Goal: Communication & Community: Answer question/provide support

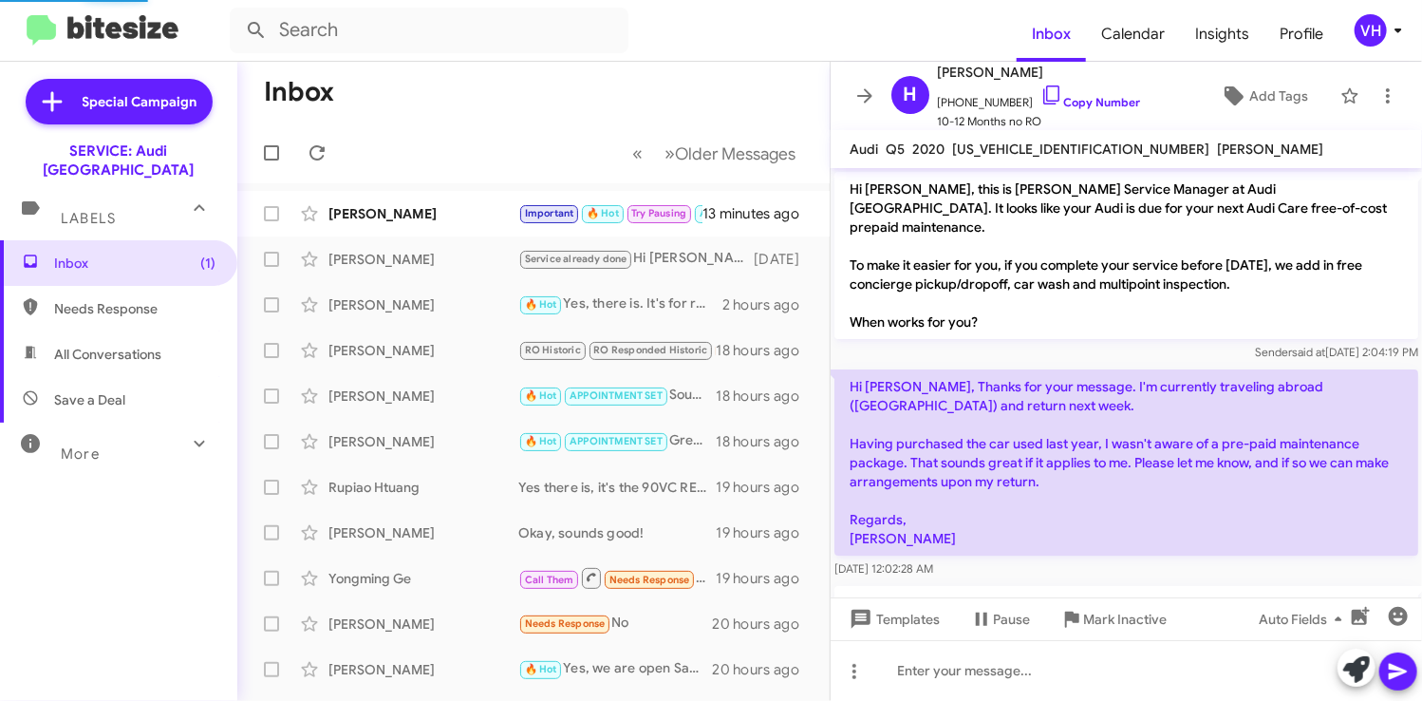
scroll to position [775, 0]
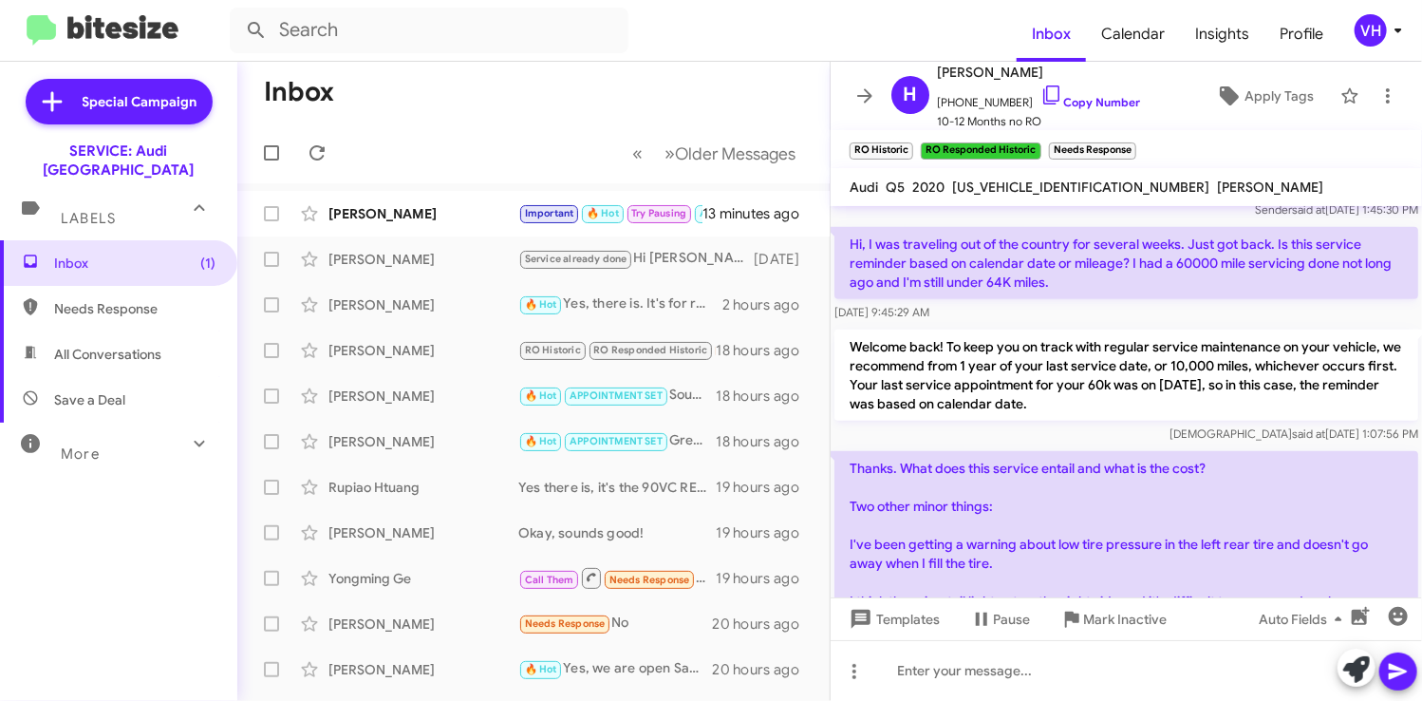
click at [374, 207] on div "[PERSON_NAME]" at bounding box center [423, 213] width 190 height 19
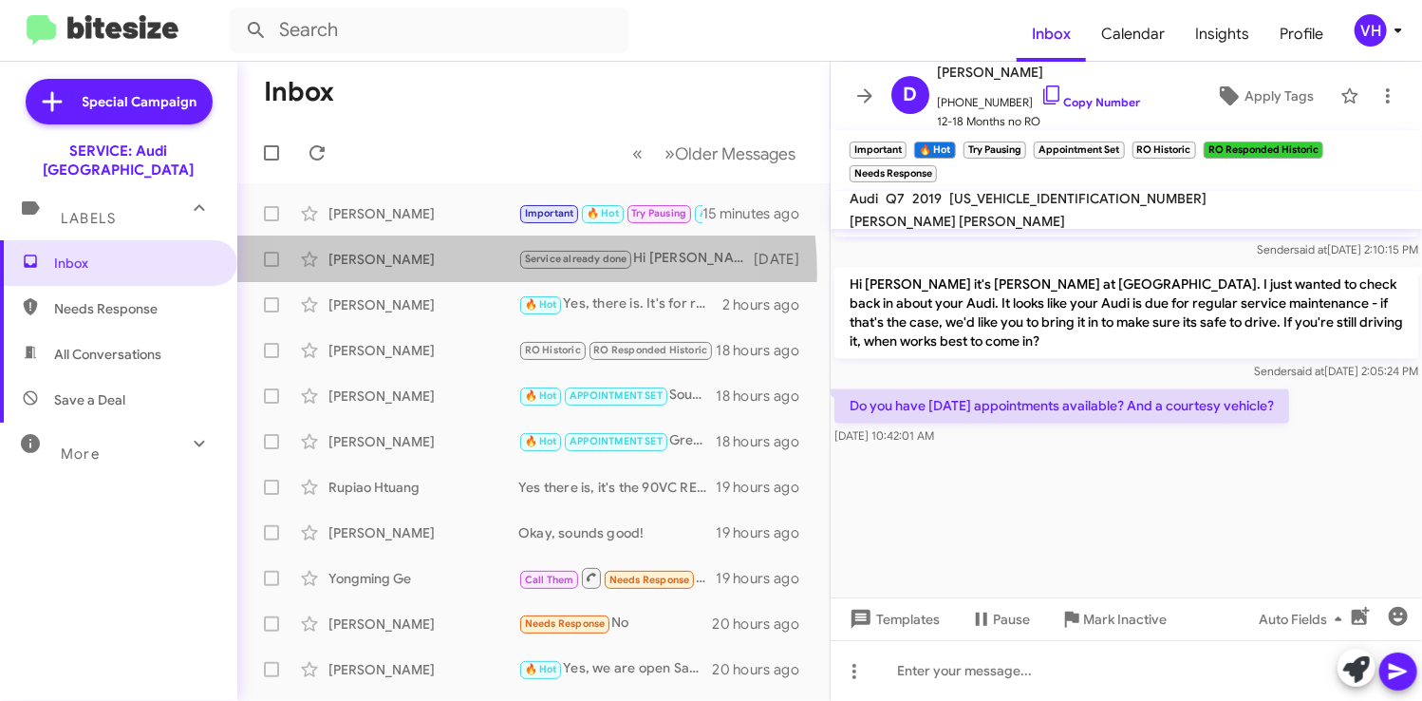
click at [425, 274] on div "Shaun Ghafouri Service already done Hi Shaun this is Josh Spier at Audi Oakland…" at bounding box center [534, 259] width 562 height 38
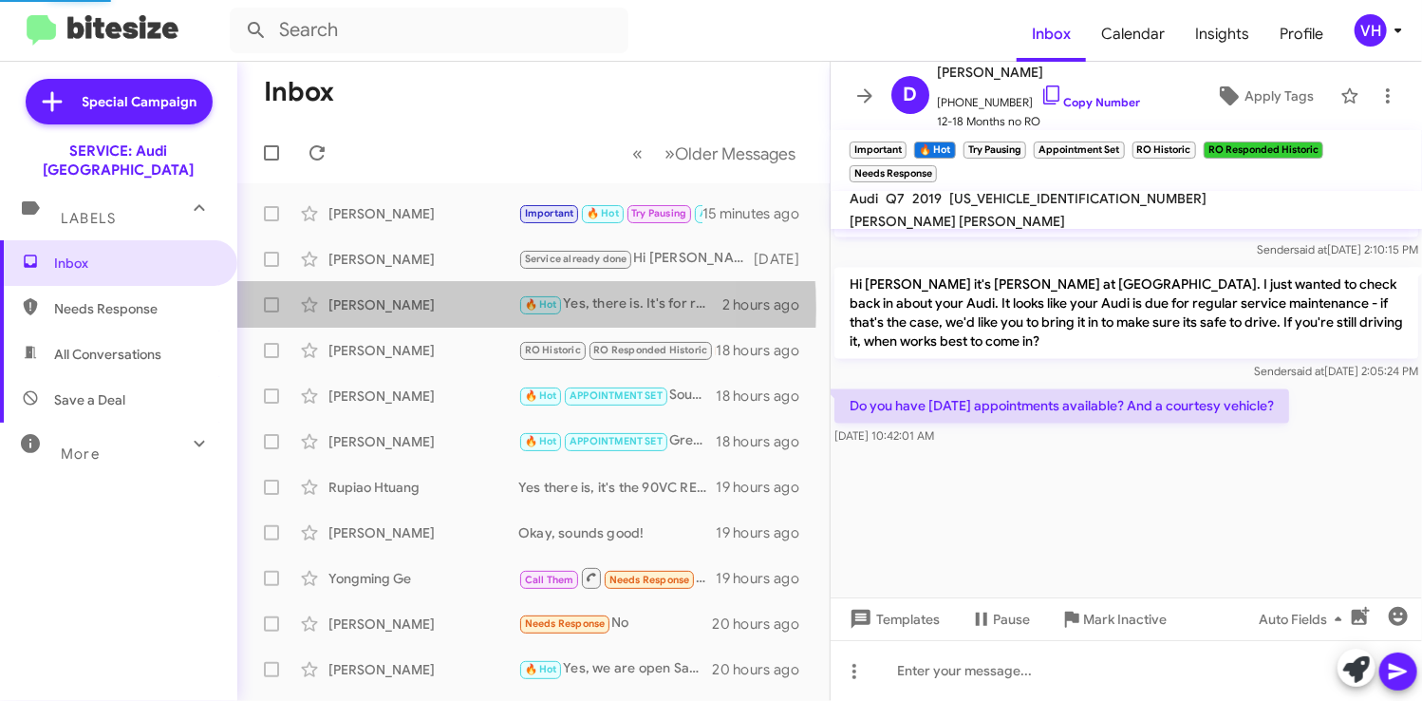
click at [414, 309] on div "[PERSON_NAME]" at bounding box center [423, 304] width 190 height 19
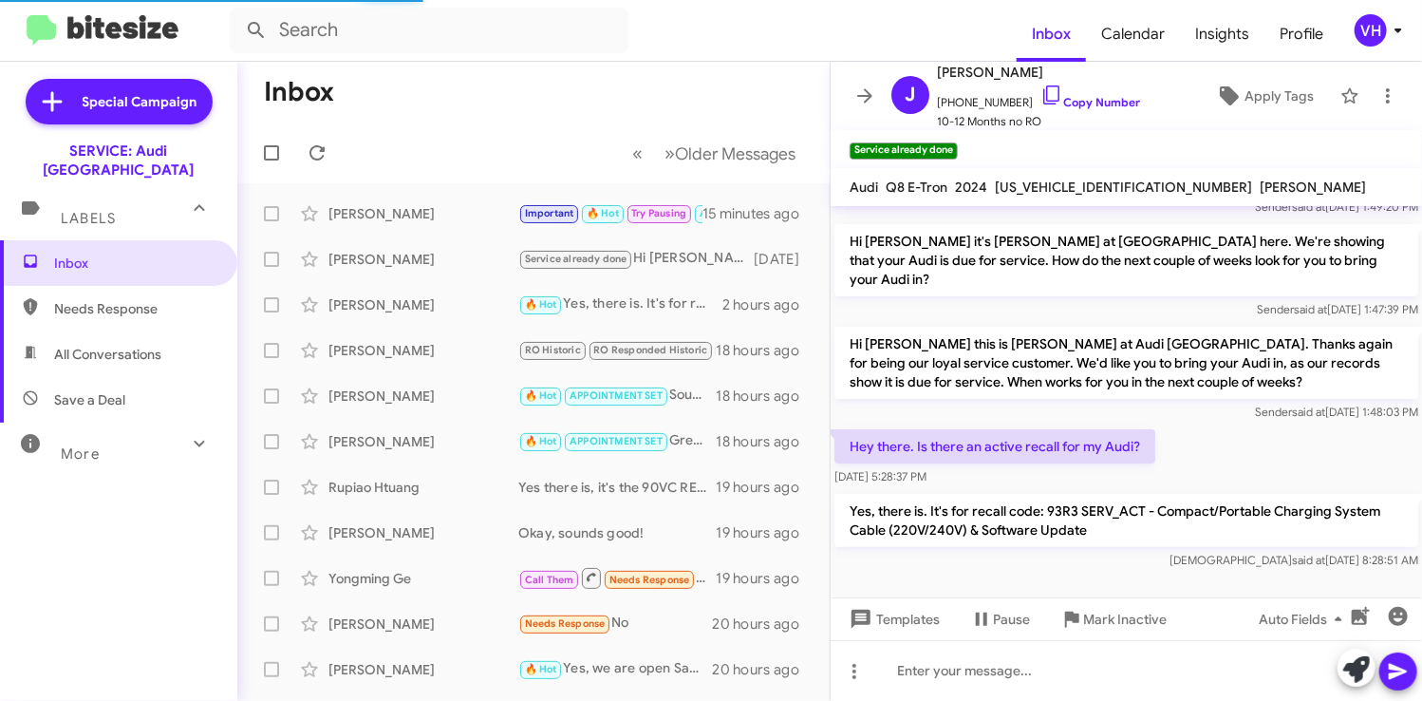
scroll to position [87, 0]
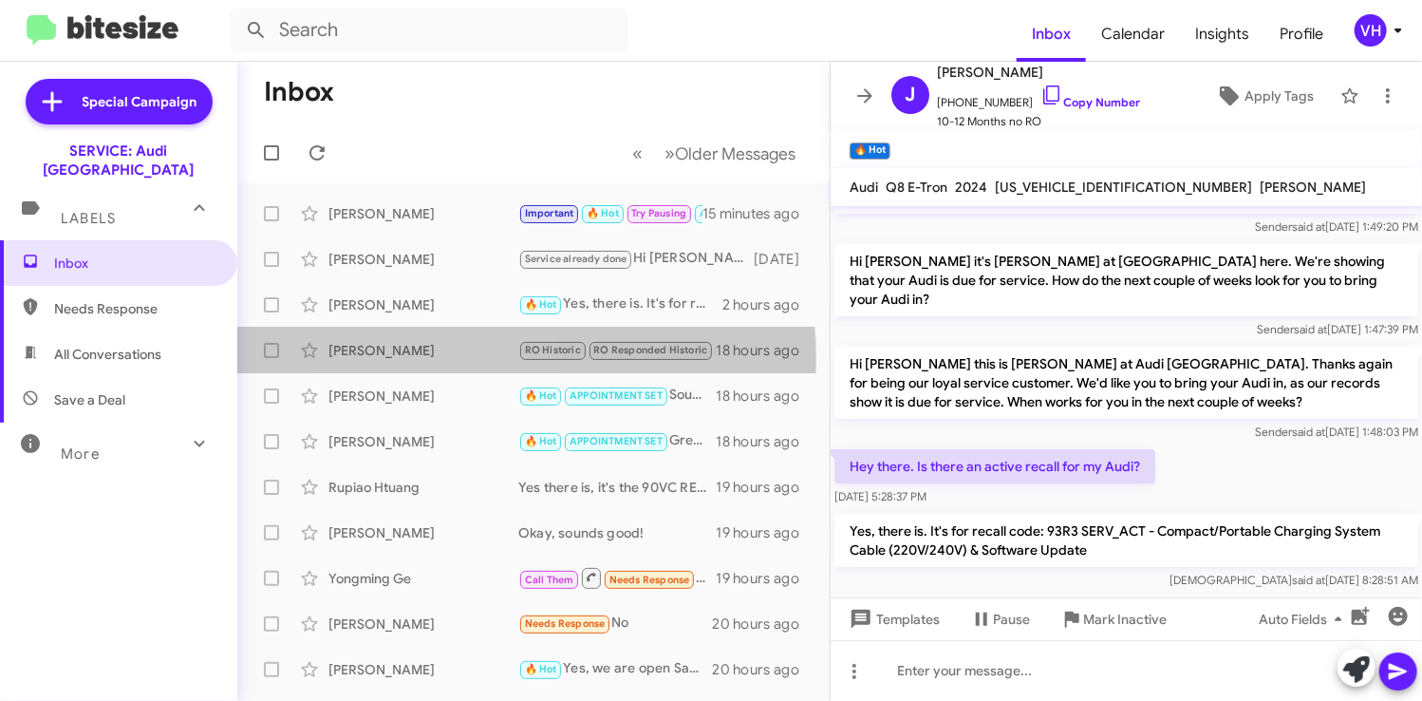
click at [444, 358] on div "[PERSON_NAME]" at bounding box center [423, 350] width 190 height 19
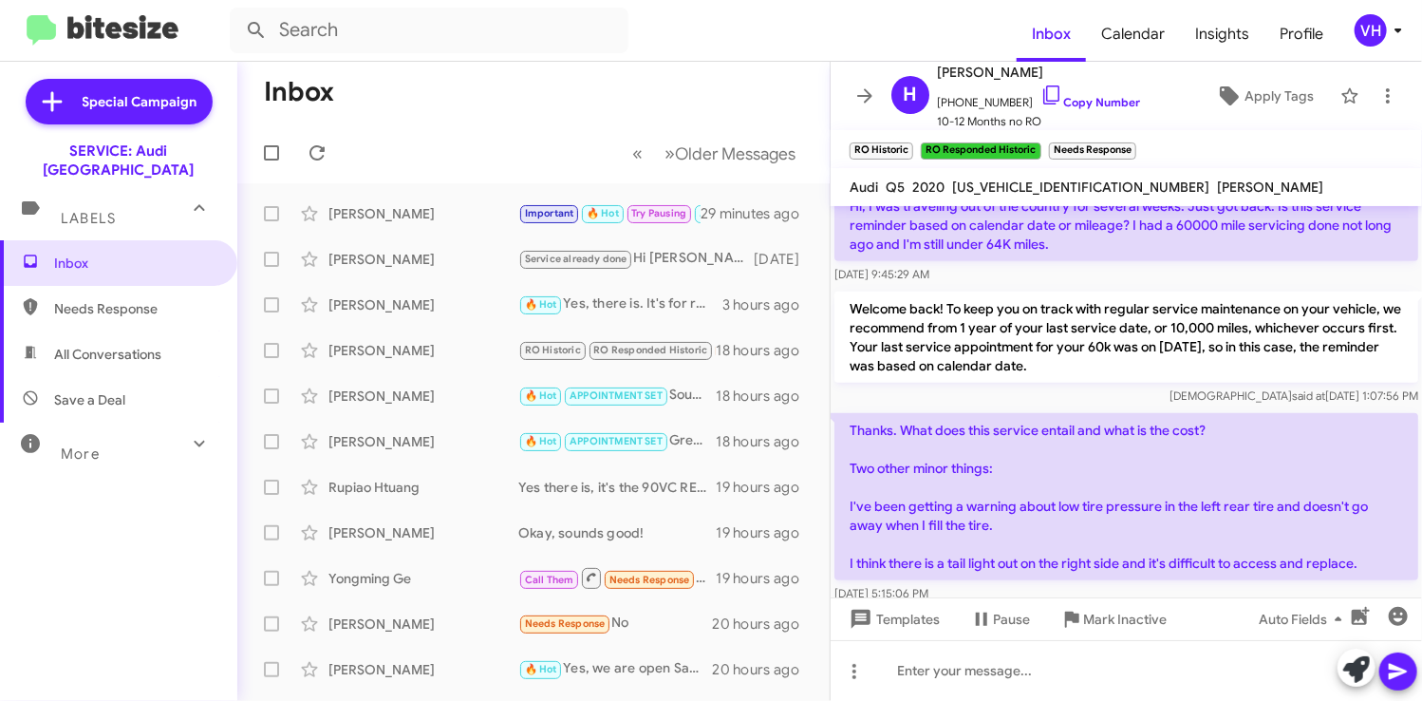
scroll to position [814, 0]
click at [1054, 188] on span "[US_VEHICLE_IDENTIFICATION_NUMBER]" at bounding box center [1080, 186] width 257 height 17
copy span "[US_VEHICLE_IDENTIFICATION_NUMBER]"
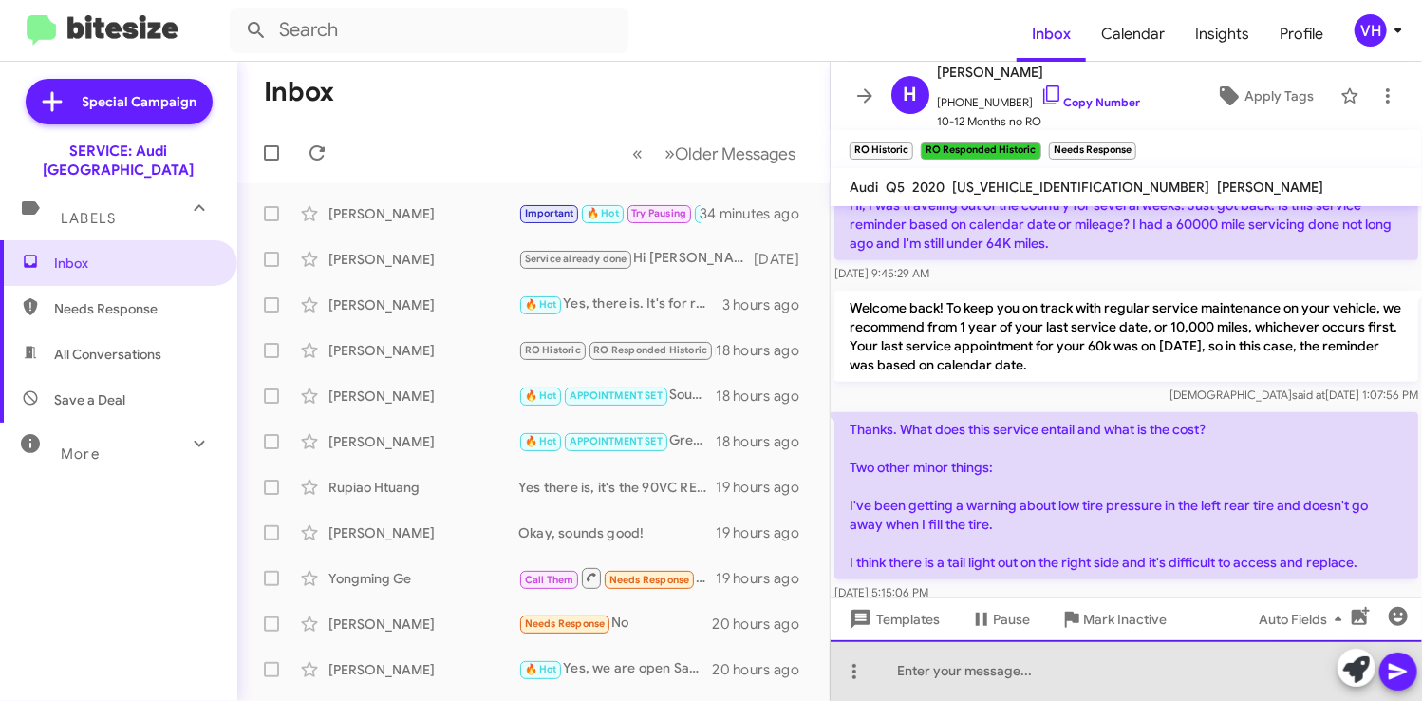
click at [988, 675] on div at bounding box center [1126, 670] width 591 height 61
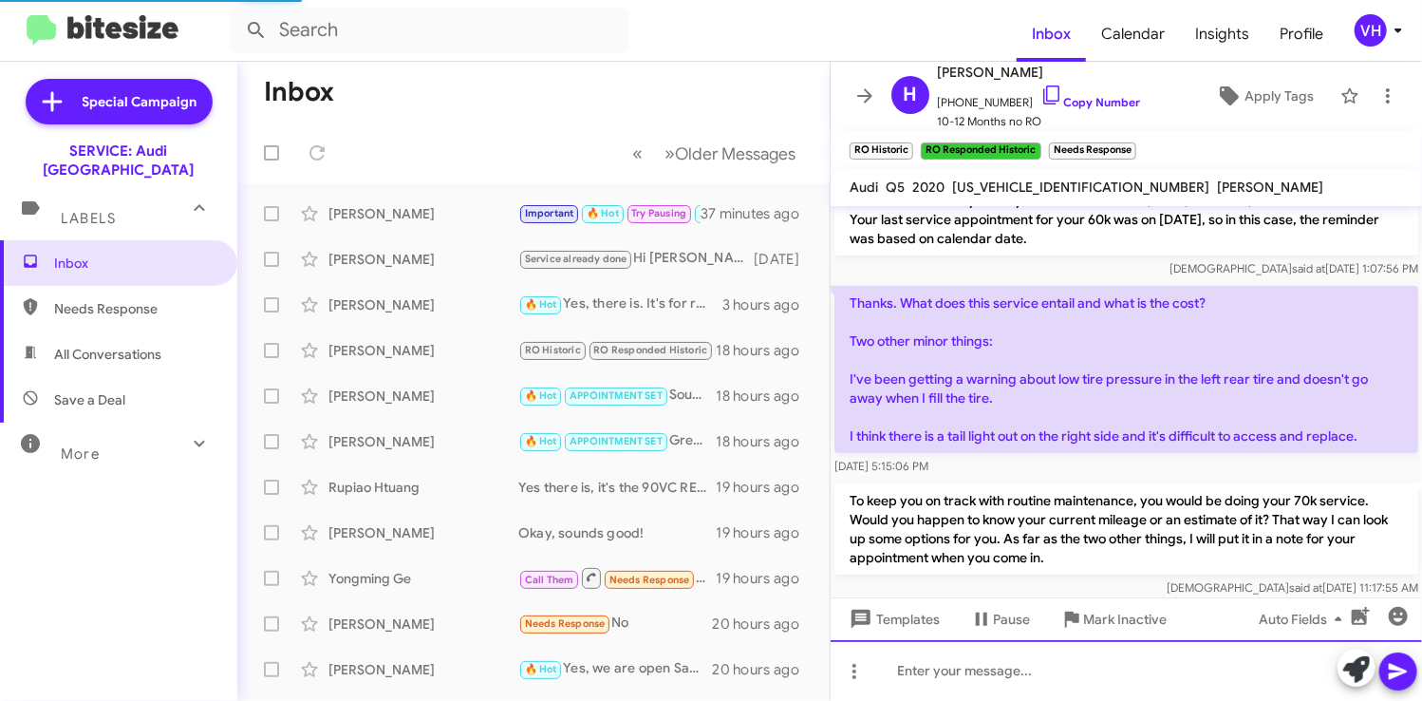
scroll to position [1009, 0]
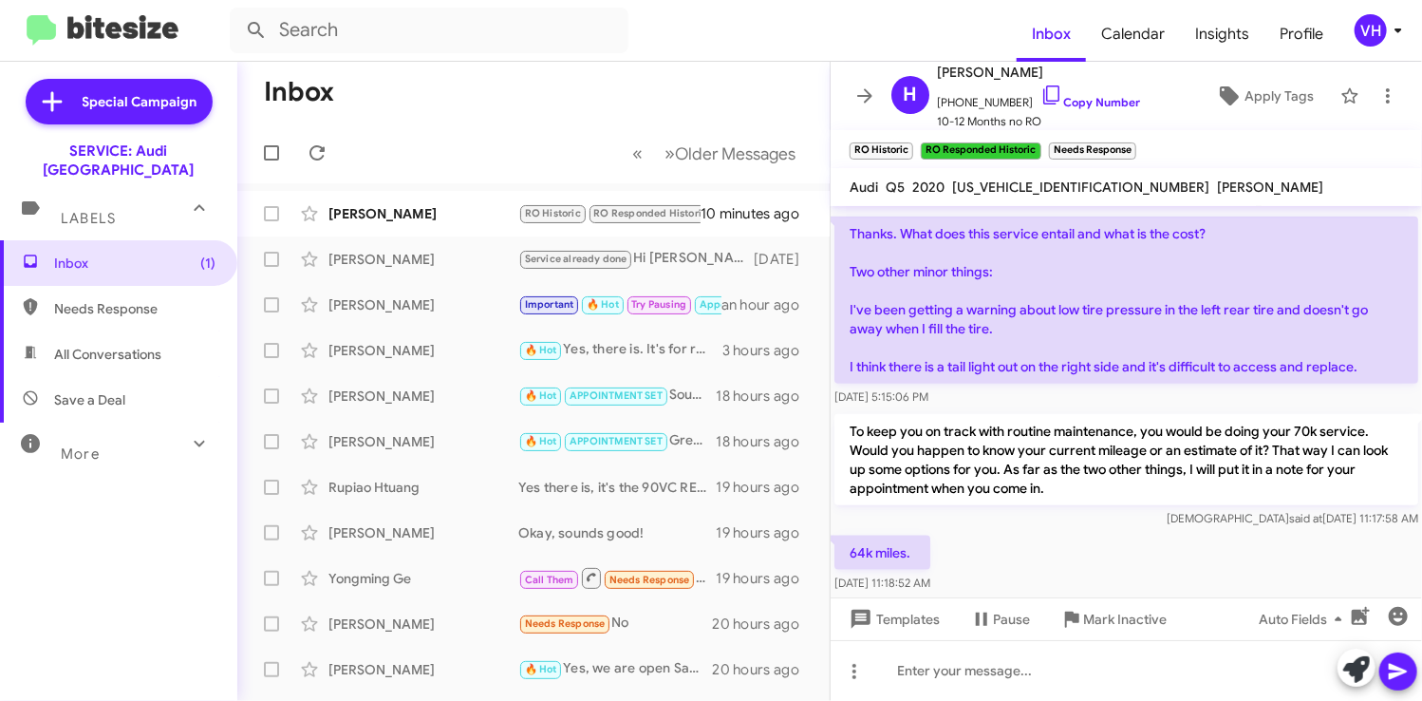
click at [1045, 184] on span "[US_VEHICLE_IDENTIFICATION_NUMBER]" at bounding box center [1080, 186] width 257 height 17
copy span "[US_VEHICLE_IDENTIFICATION_NUMBER]"
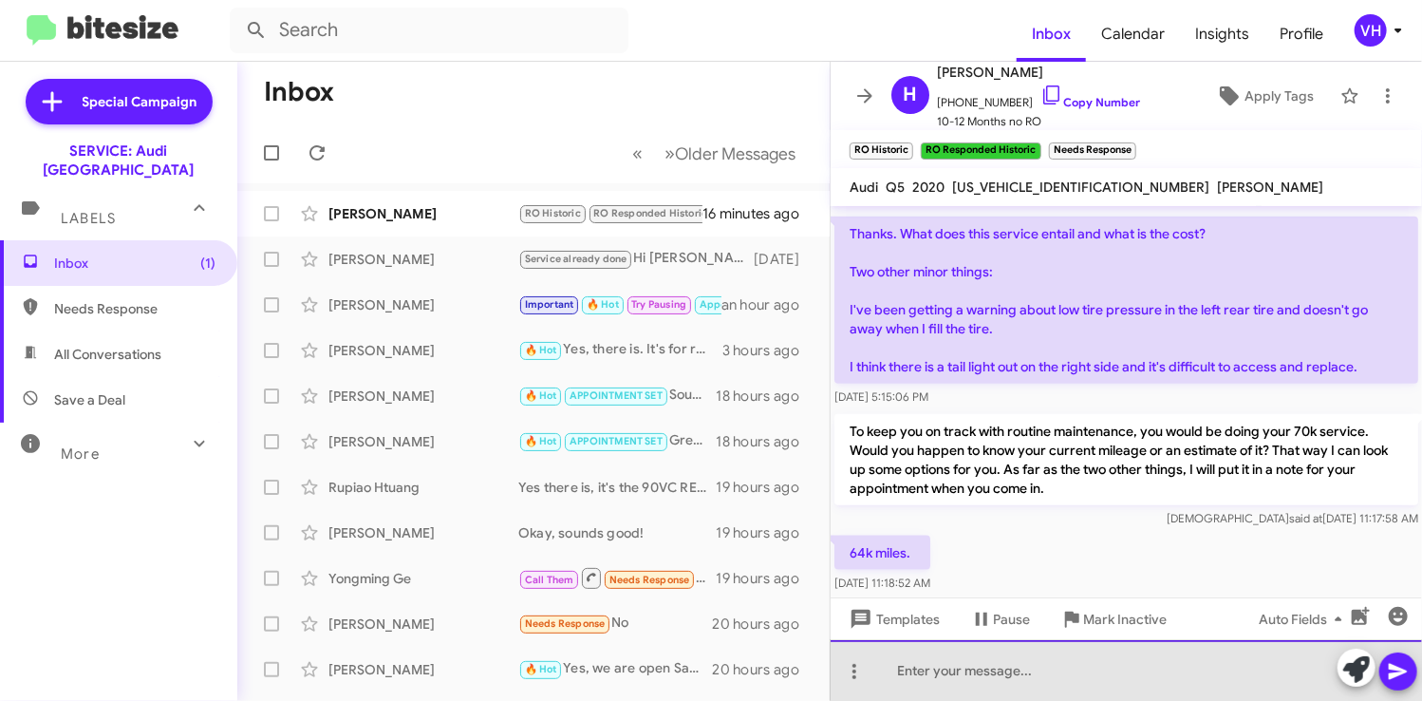
click at [1007, 668] on div at bounding box center [1126, 670] width 591 height 61
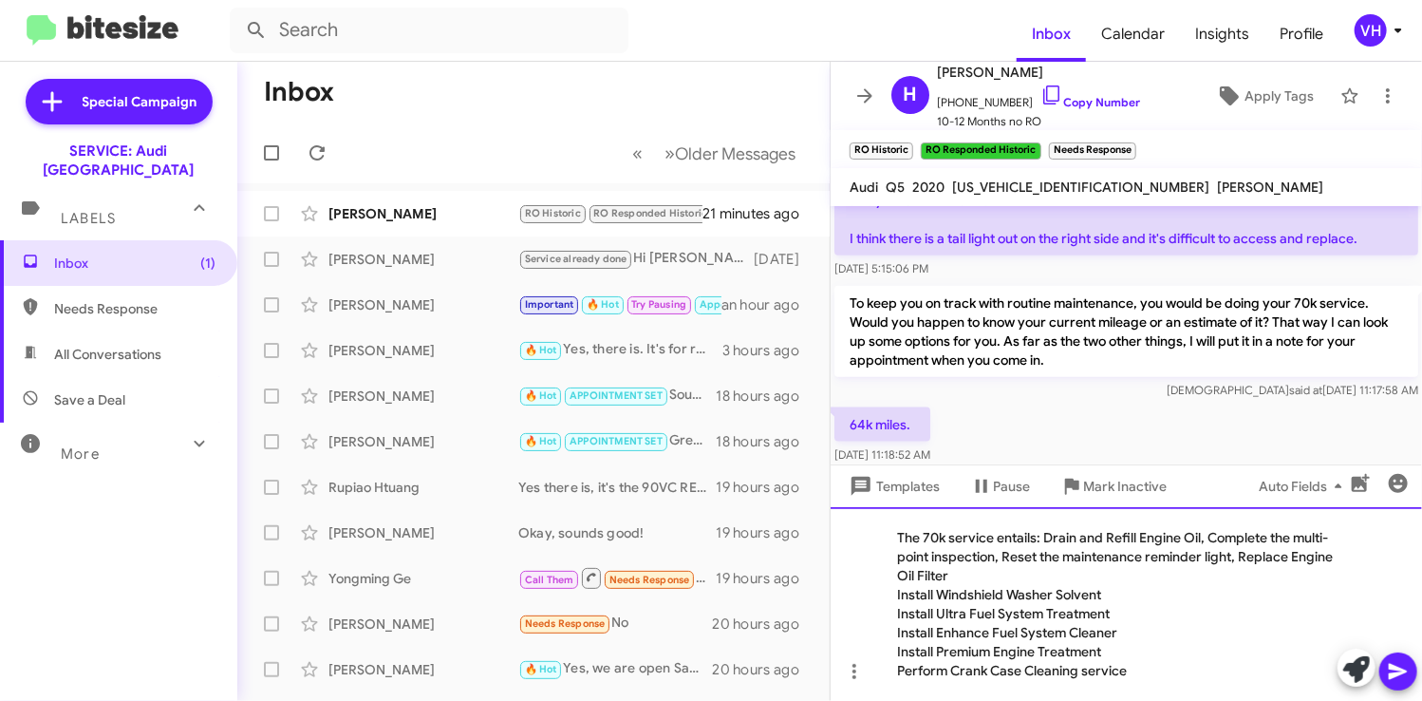
scroll to position [1142, 0]
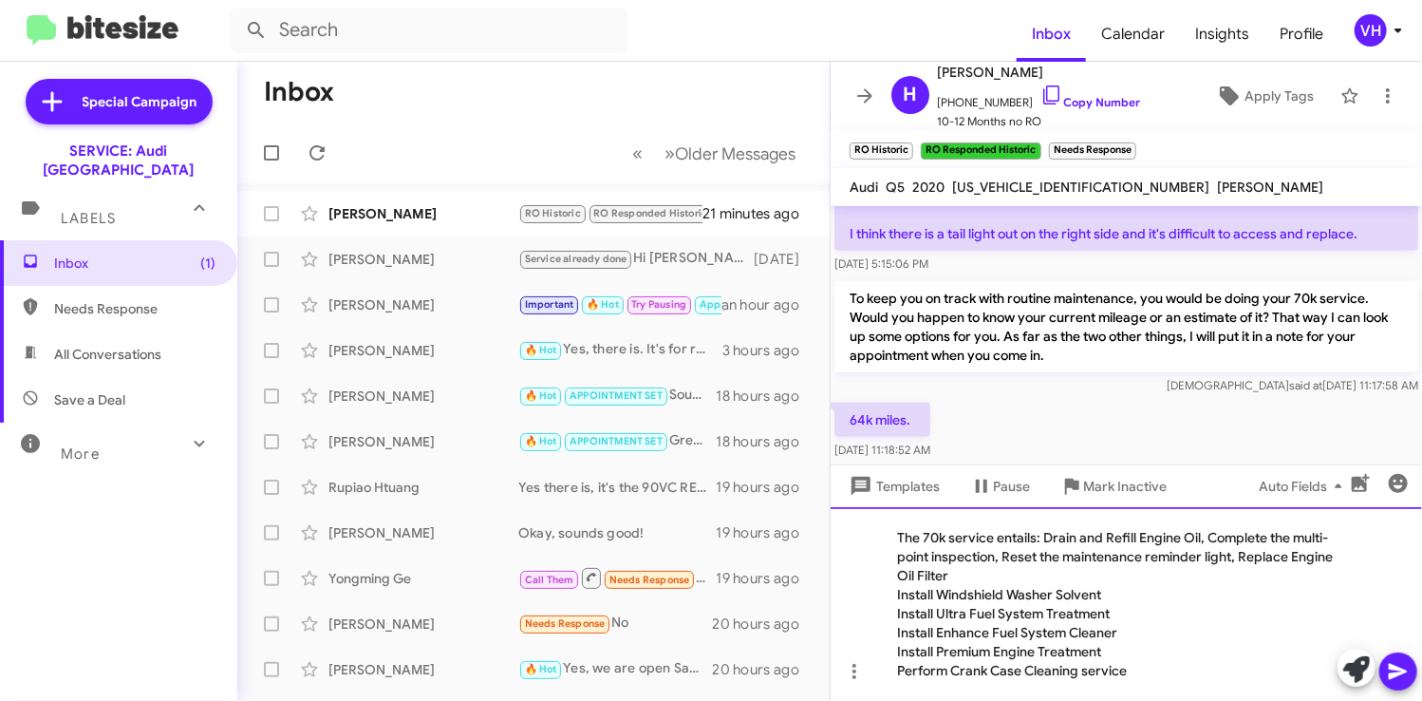
click at [891, 591] on div "The 70k service entails: Drain and Refill Engine Oil, Complete the multi-point …" at bounding box center [1126, 604] width 591 height 194
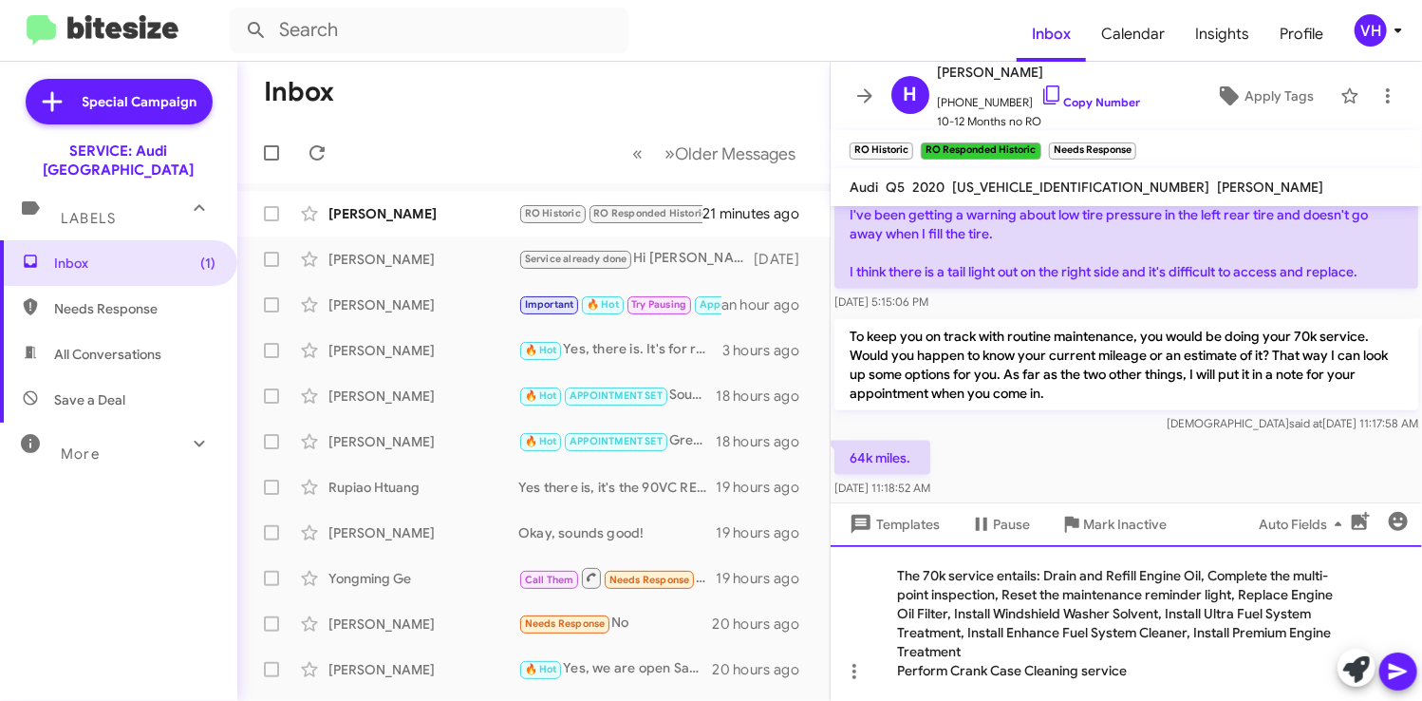
scroll to position [1085, 0]
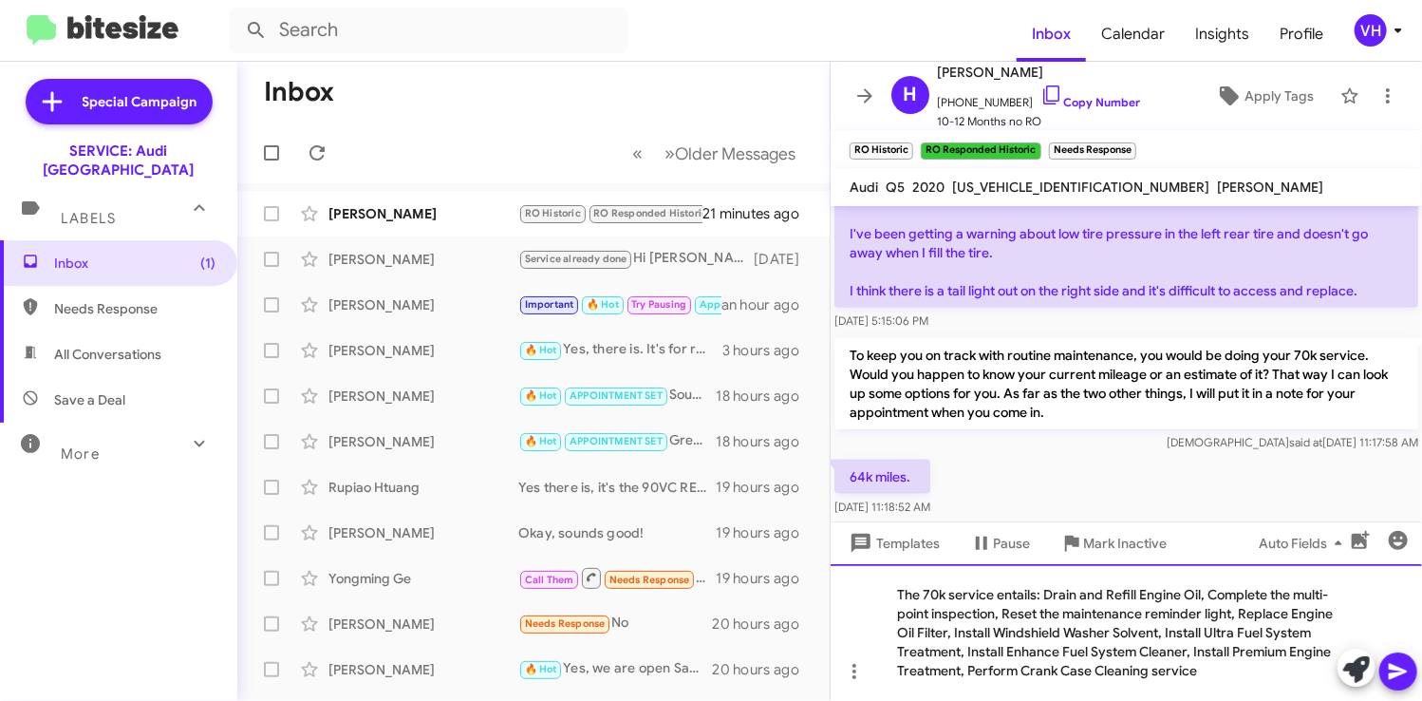
click at [1223, 674] on div "The 70k service entails: Drain and Refill Engine Oil, Complete the multi-point …" at bounding box center [1126, 632] width 591 height 137
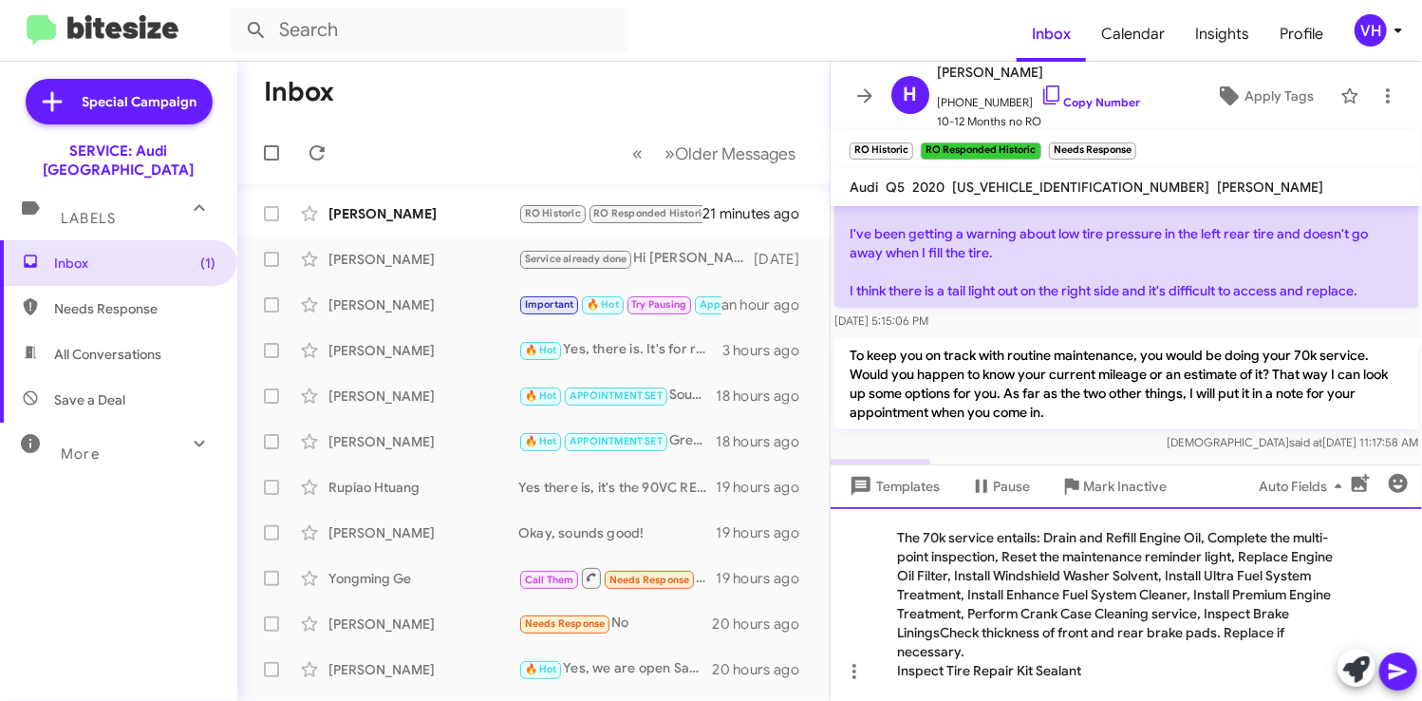
scroll to position [1142, 0]
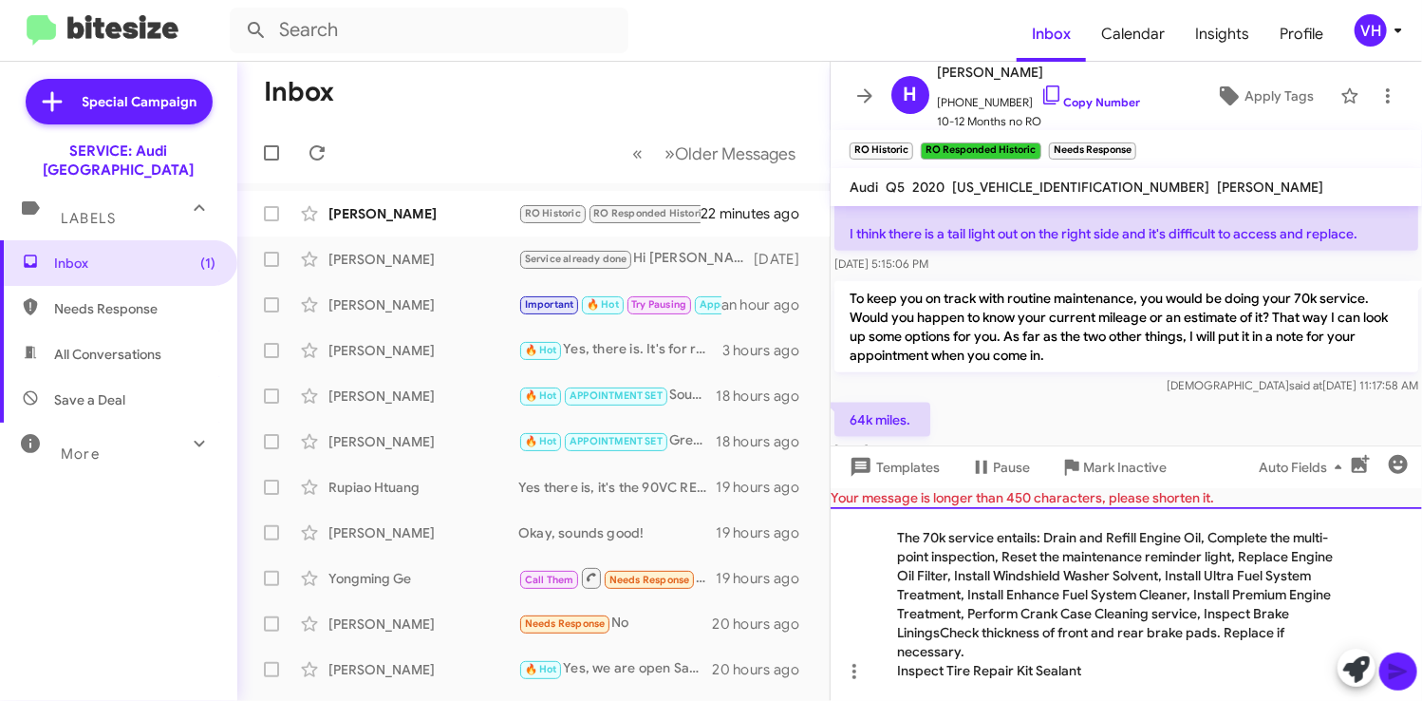
click at [934, 635] on div "The 70k service entails: Drain and Refill Engine Oil, Complete the multi-point …" at bounding box center [1126, 604] width 591 height 194
click at [1220, 627] on div "The 70k service entails: Drain and Refill Engine Oil, Complete the multi-point …" at bounding box center [1126, 604] width 591 height 194
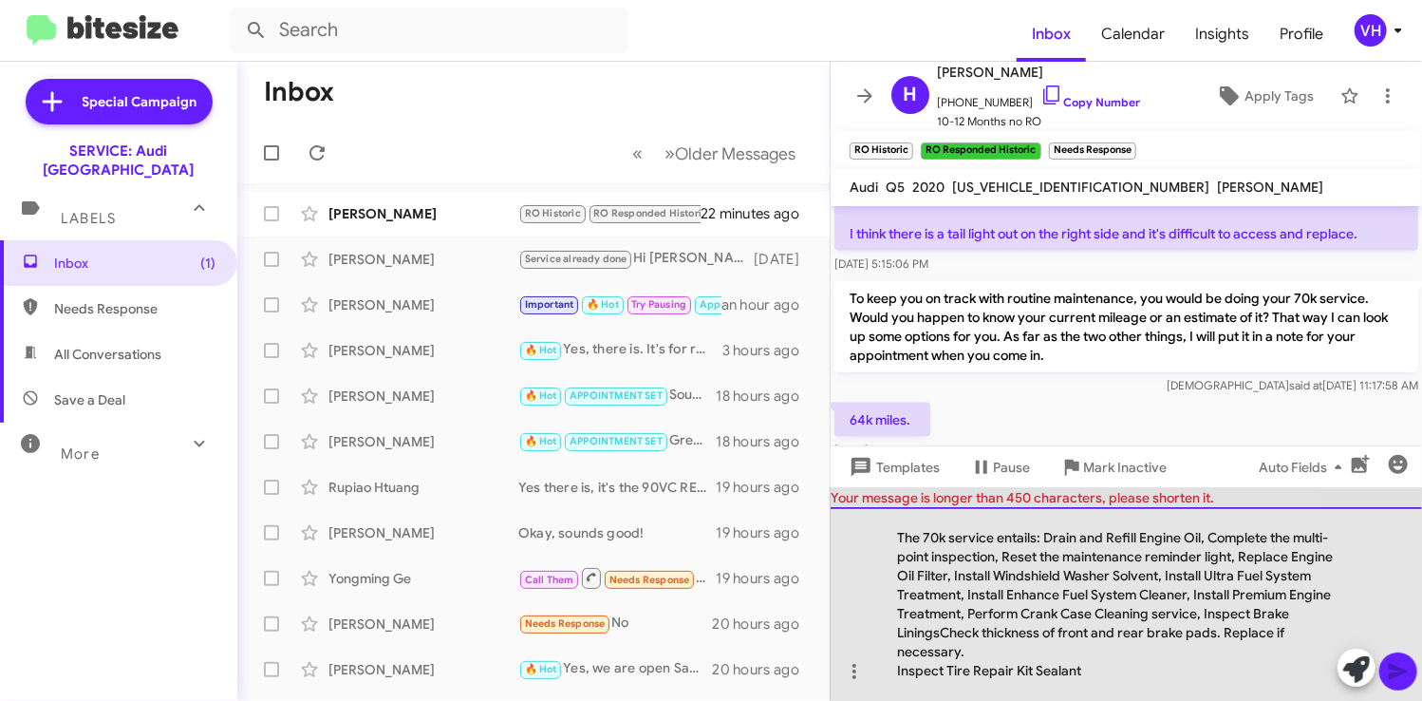
click at [1024, 645] on div "The 70k service entails: Drain and Refill Engine Oil, Complete the multi-point …" at bounding box center [1126, 604] width 591 height 194
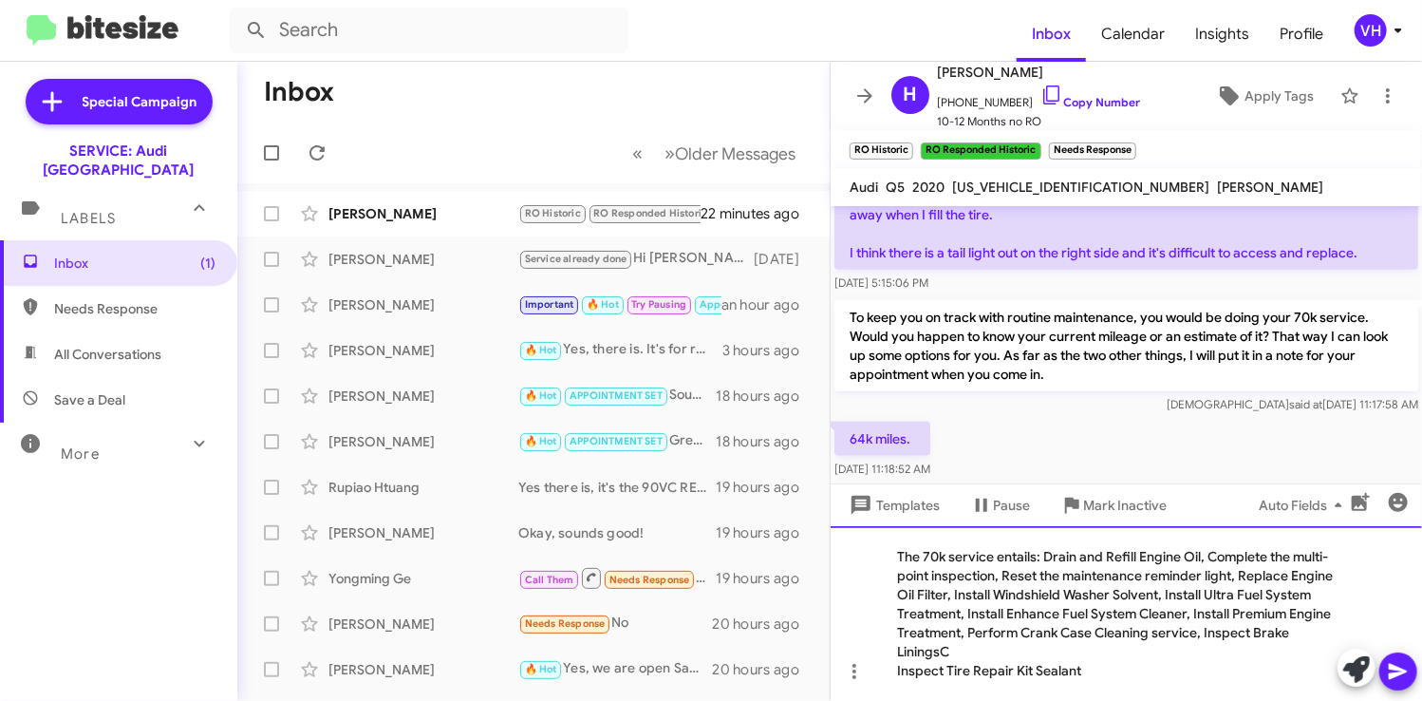
scroll to position [1104, 0]
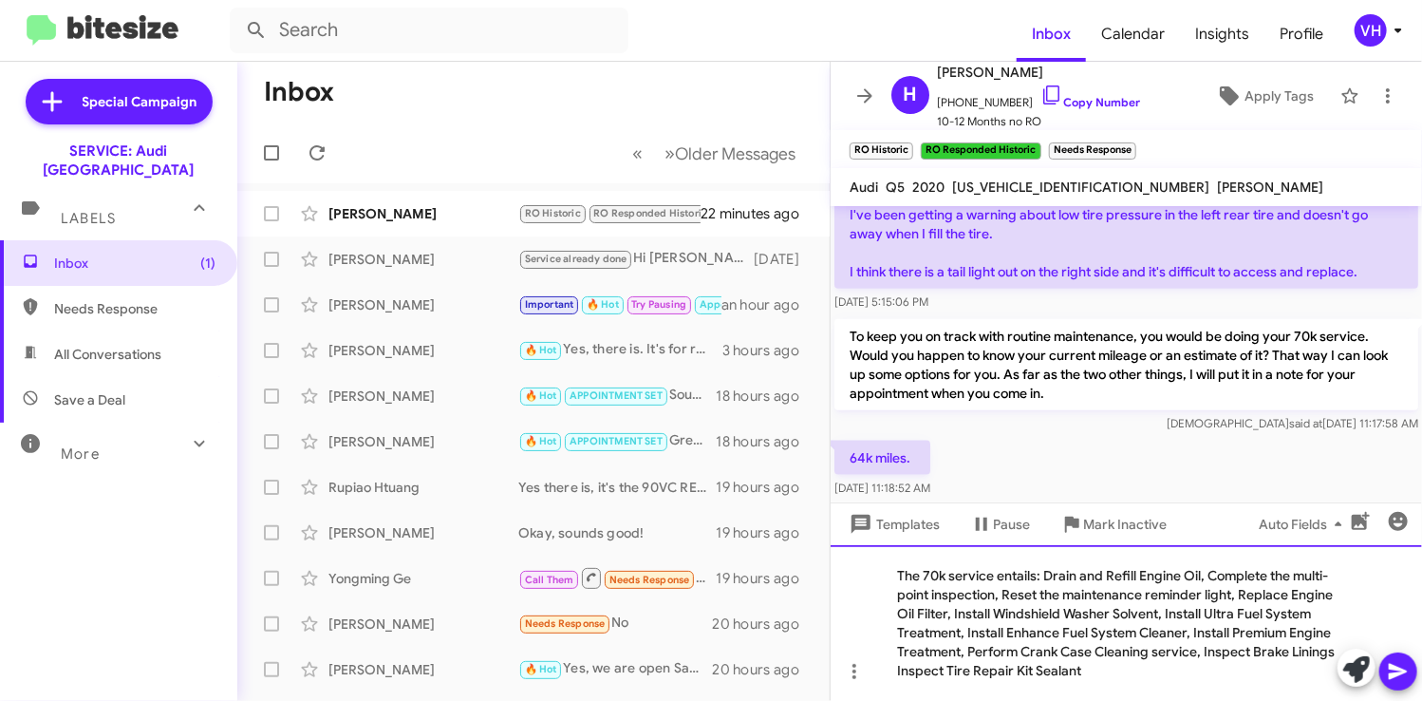
click at [892, 669] on div "The 70k service entails: Drain and Refill Engine Oil, Complete the multi-point …" at bounding box center [1126, 623] width 591 height 156
click at [1166, 679] on div "The 70k service entails: Drain and Refill Engine Oil, Complete the multi-point …" at bounding box center [1126, 623] width 591 height 156
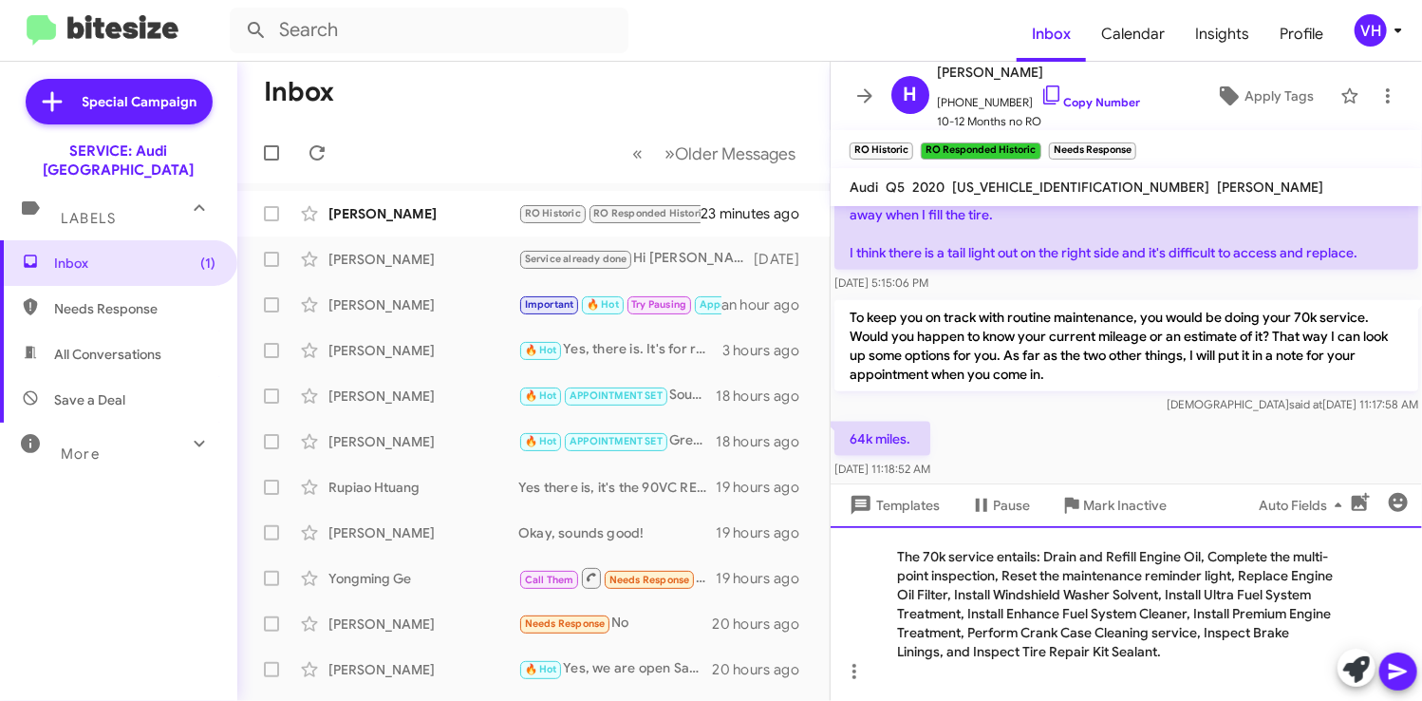
scroll to position [1142, 0]
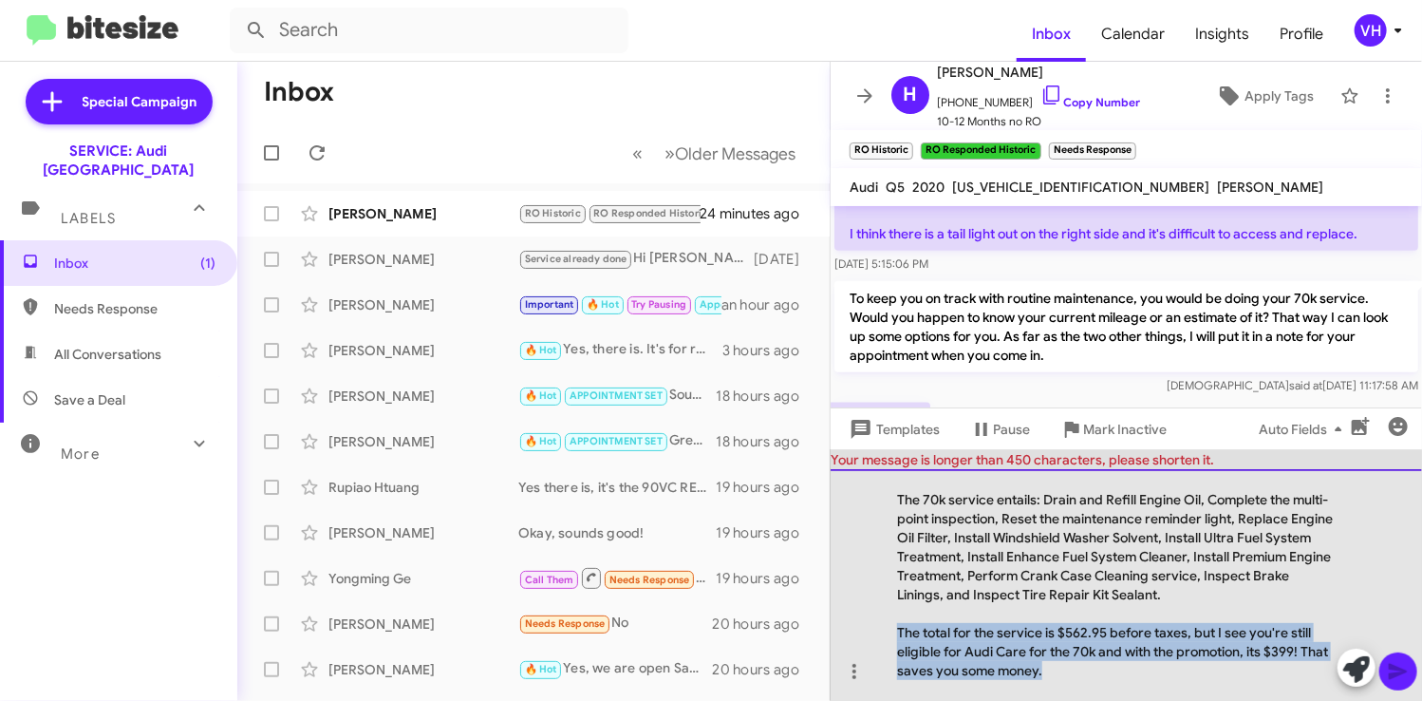
drag, startPoint x: 1007, startPoint y: 658, endPoint x: 893, endPoint y: 626, distance: 118.4
click at [893, 626] on div "The 70k service entails: Drain and Refill Engine Oil, Complete the multi-point …" at bounding box center [1126, 585] width 591 height 232
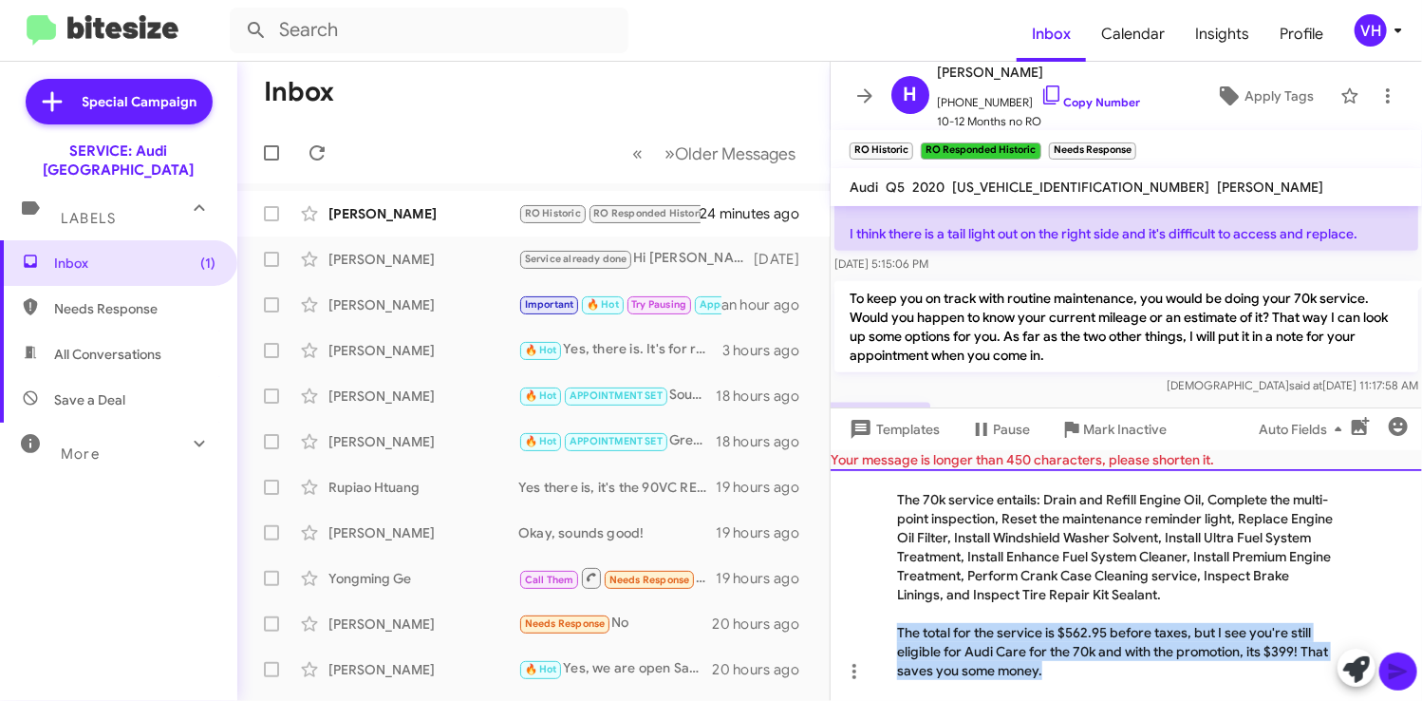
copy div "The total for the service is $562.95 before taxes, but I see you're still eligi…"
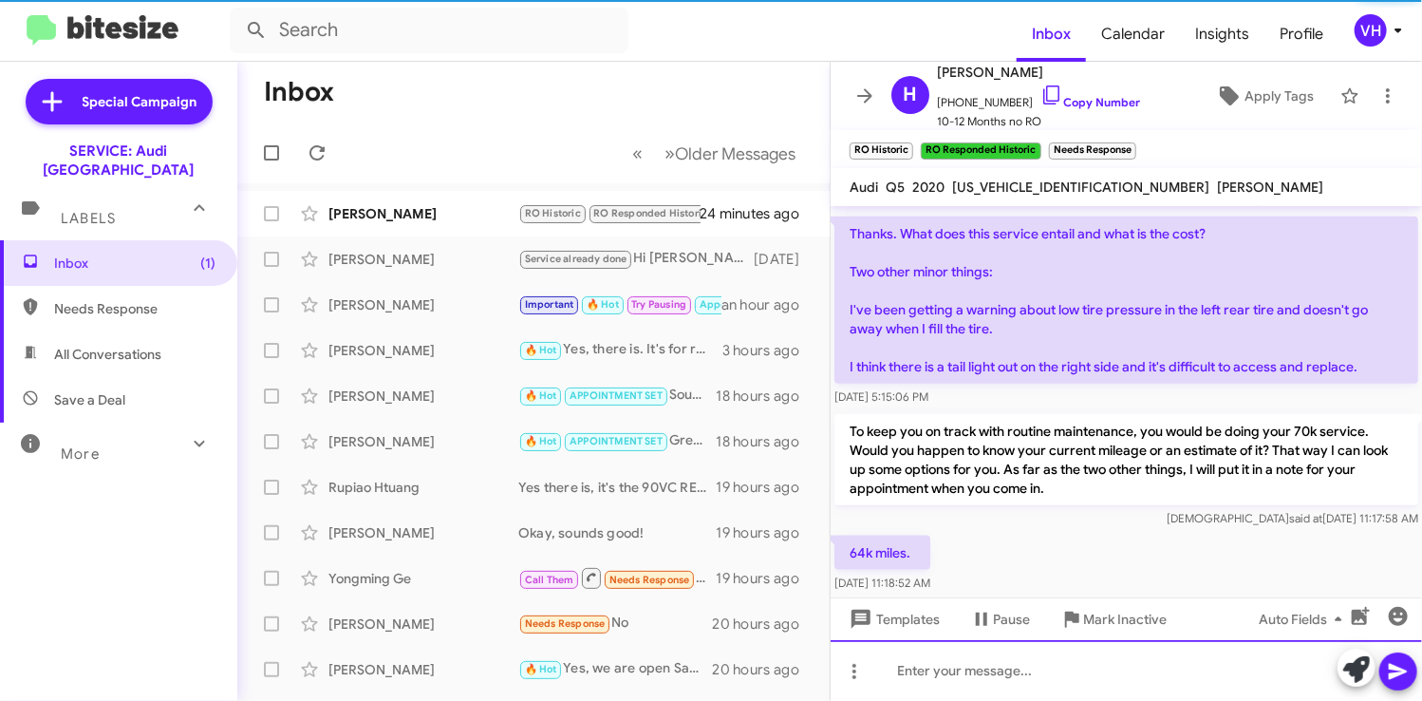
scroll to position [0, 0]
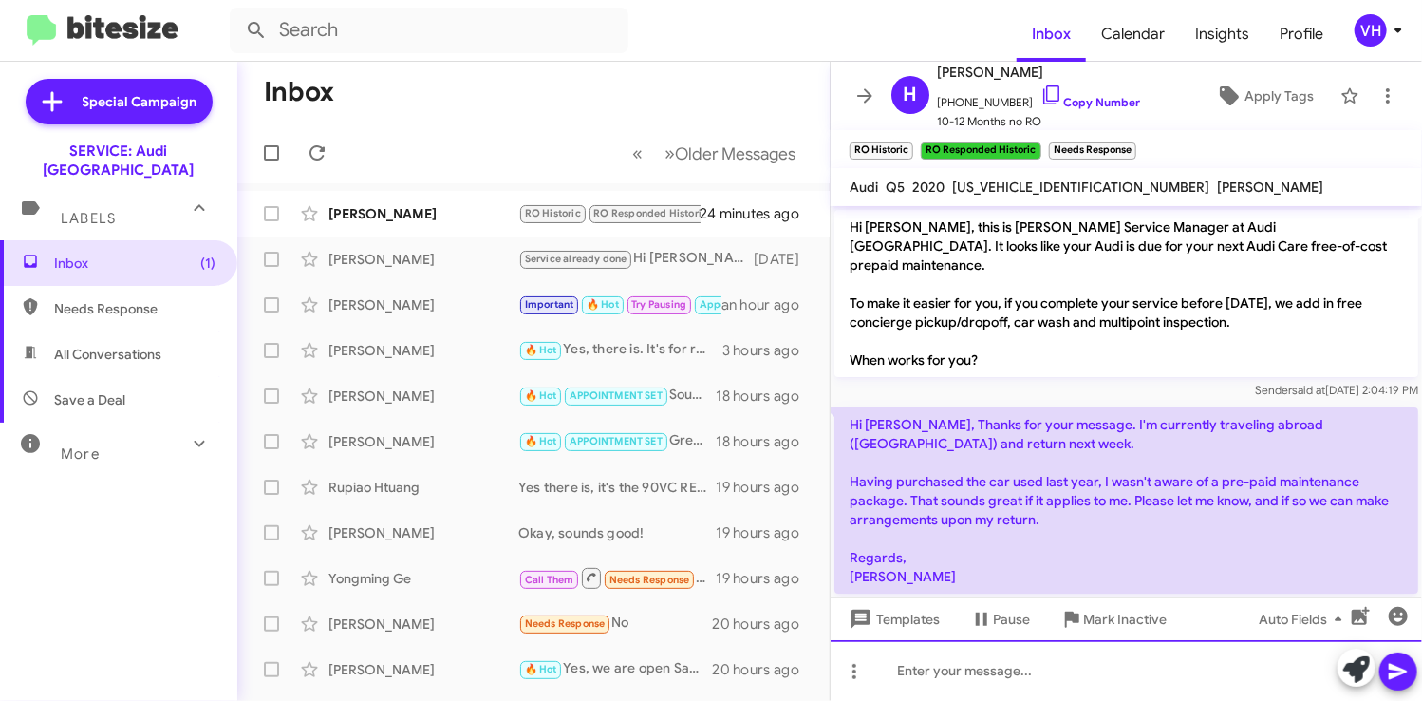
click at [915, 676] on div at bounding box center [1126, 670] width 591 height 61
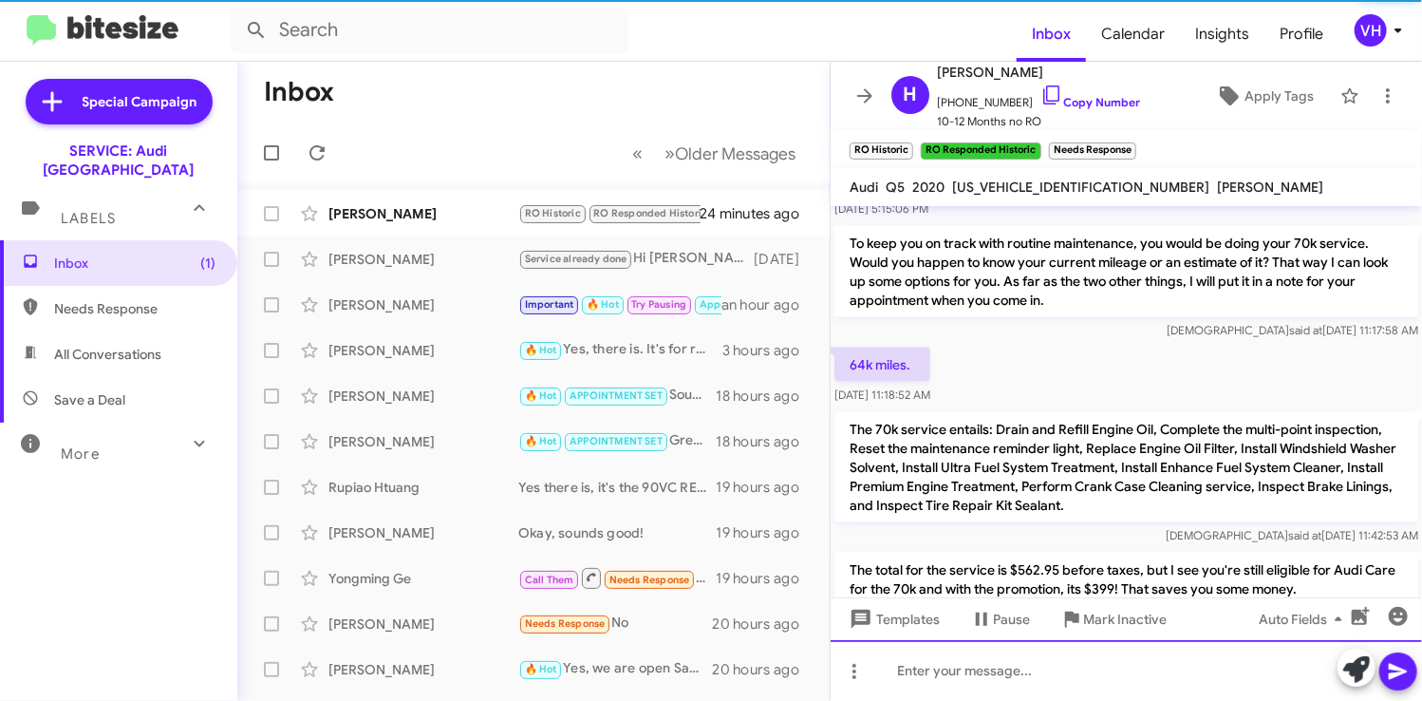
scroll to position [1242, 0]
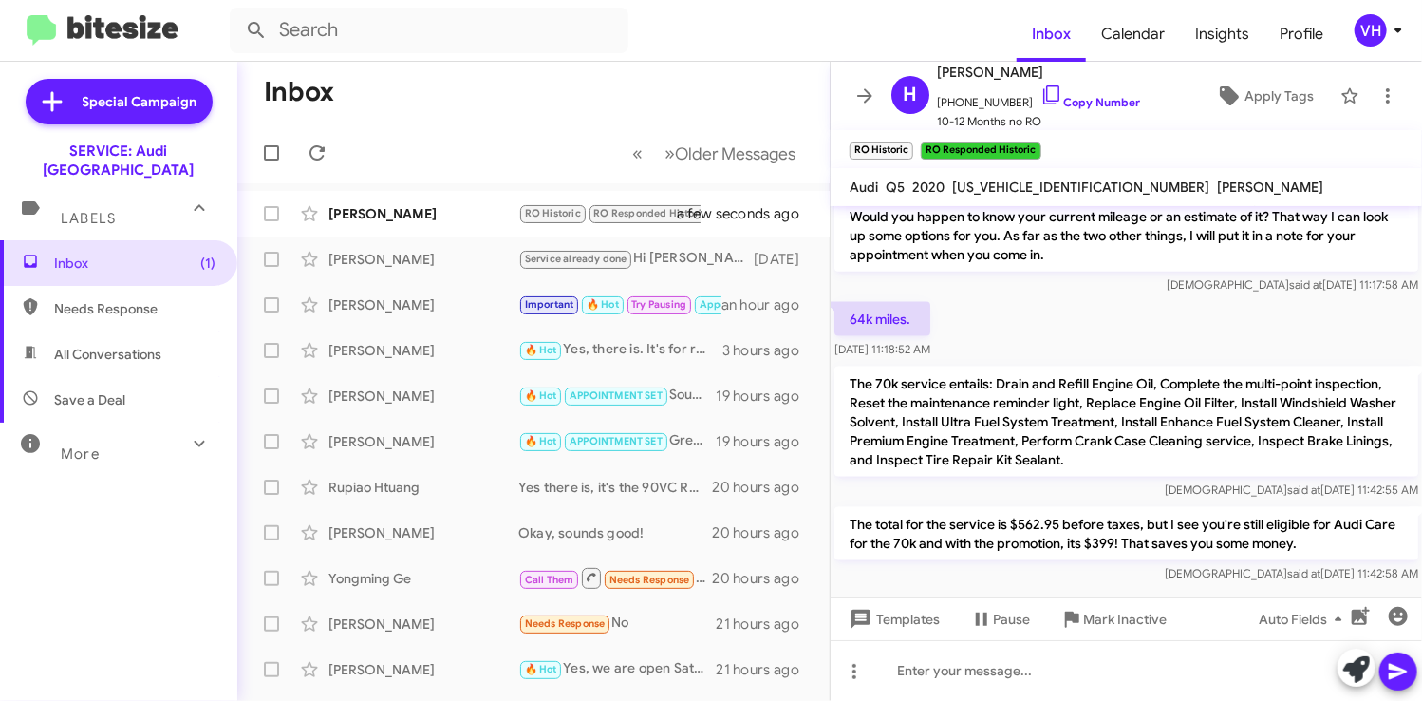
click at [387, 221] on div "[PERSON_NAME]" at bounding box center [423, 213] width 190 height 19
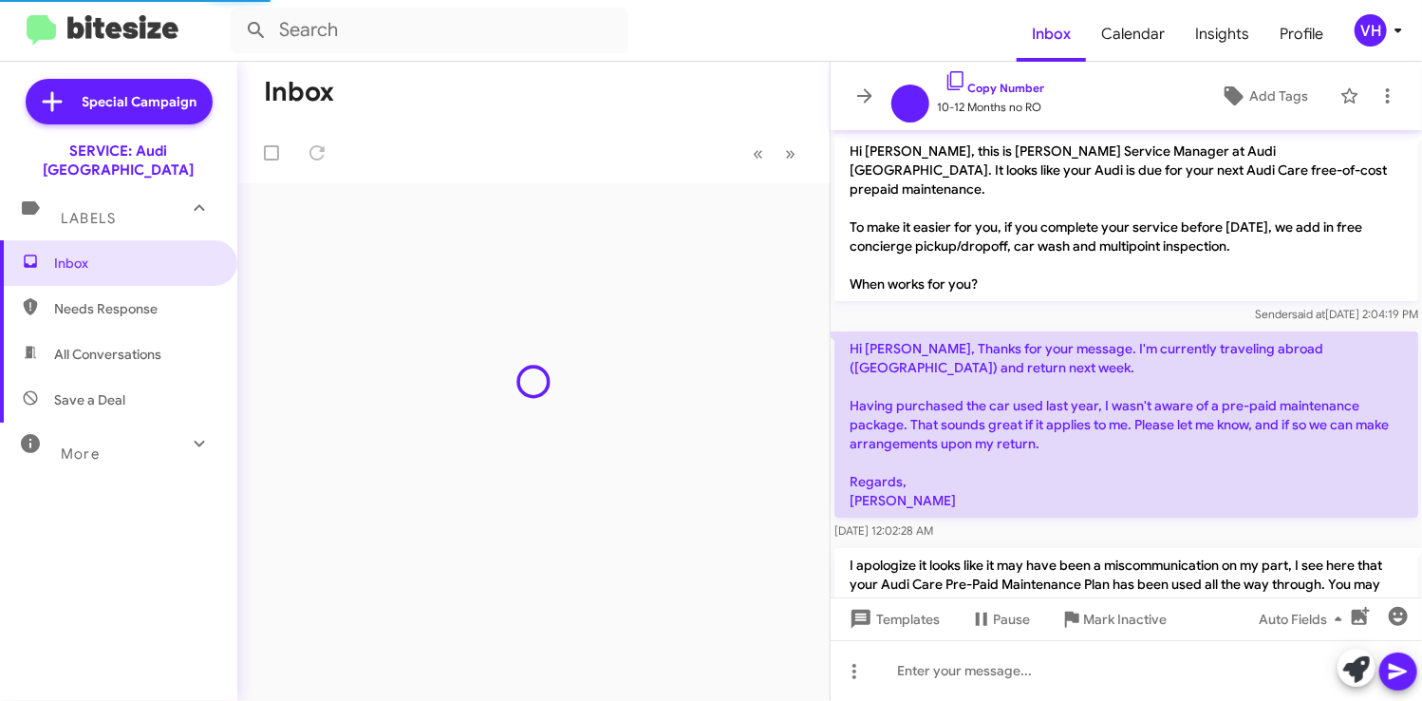
scroll to position [1166, 0]
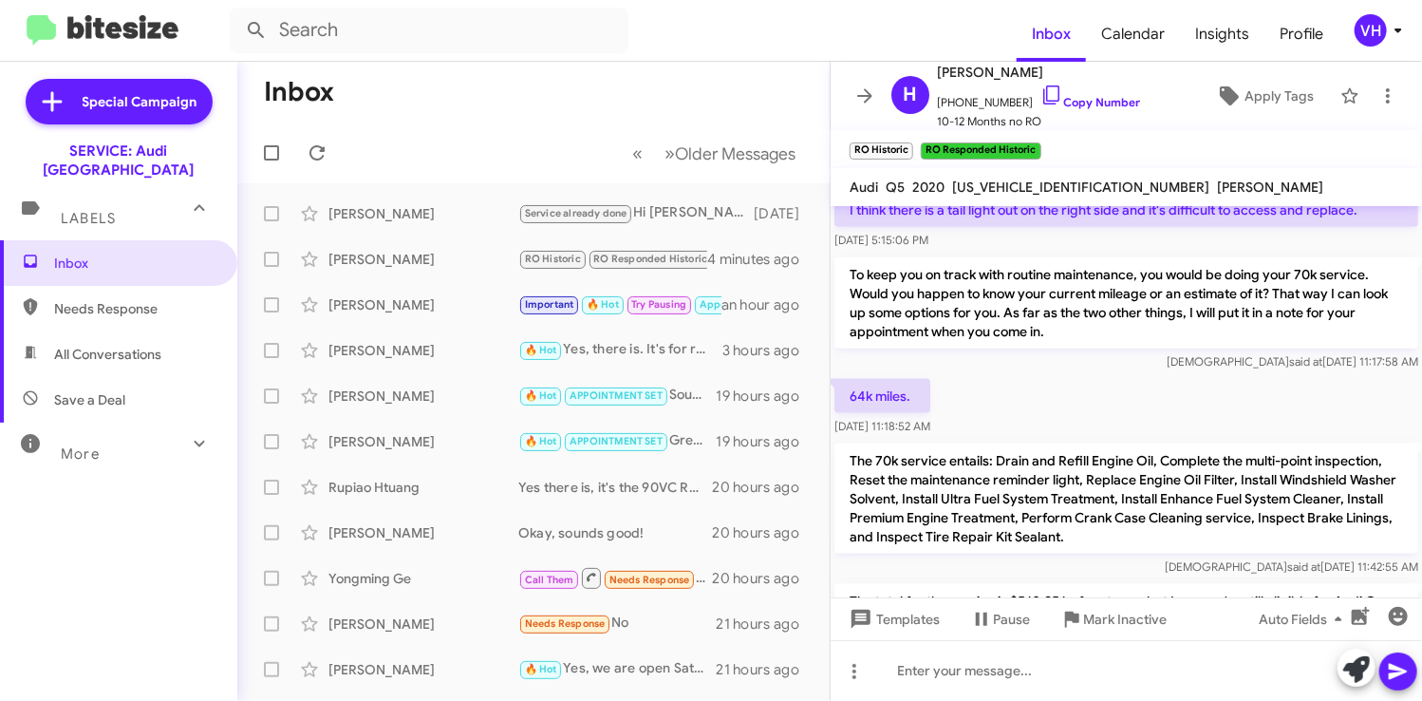
click at [1274, 375] on div "64k miles. Aug 21, 2025, 11:18:52 AM" at bounding box center [1126, 407] width 591 height 65
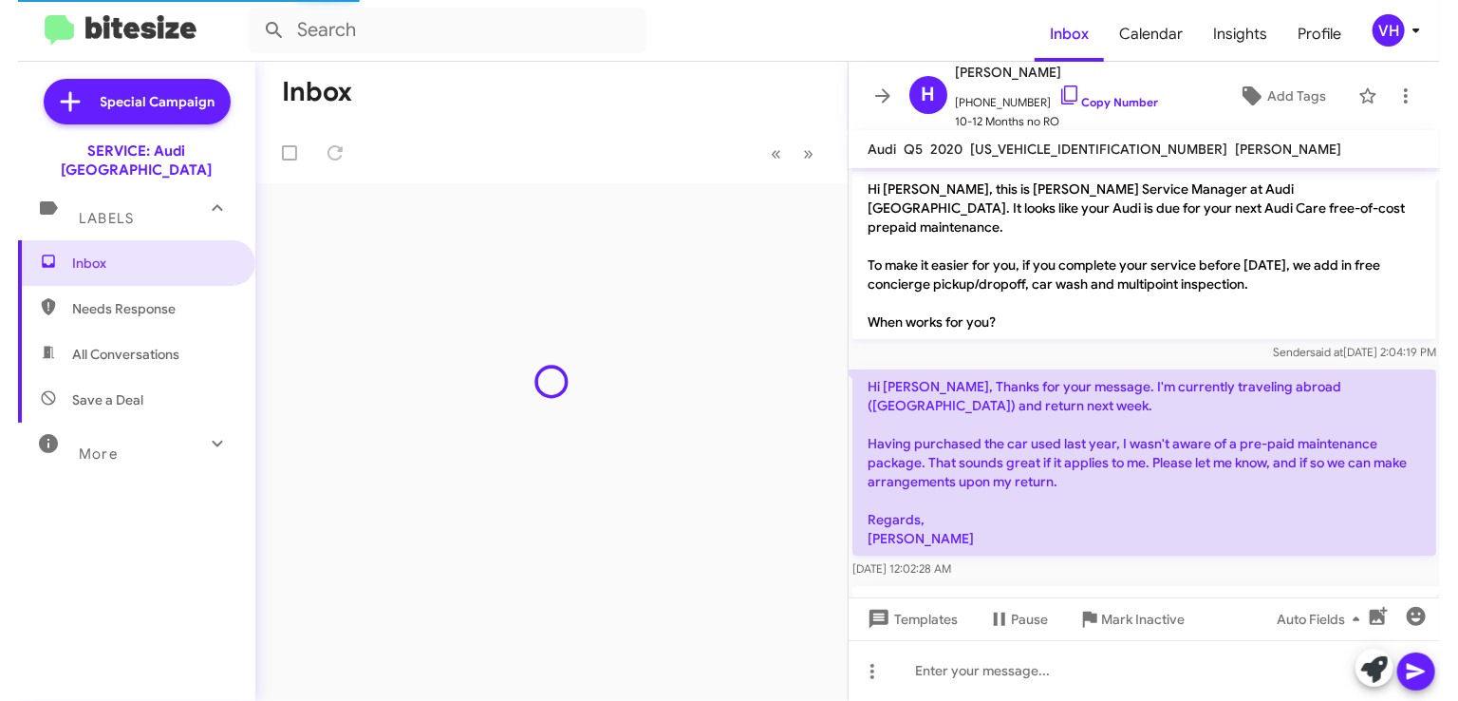
scroll to position [1204, 0]
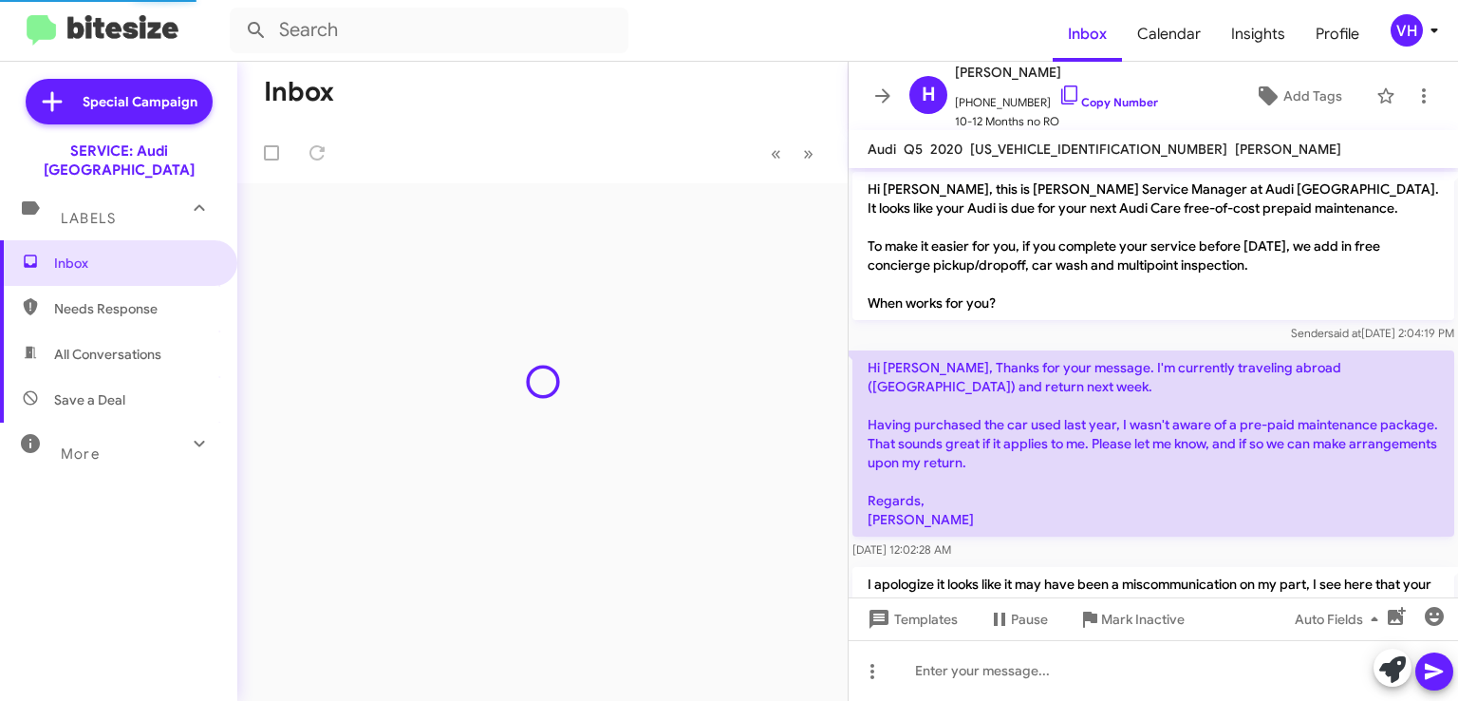
scroll to position [1204, 0]
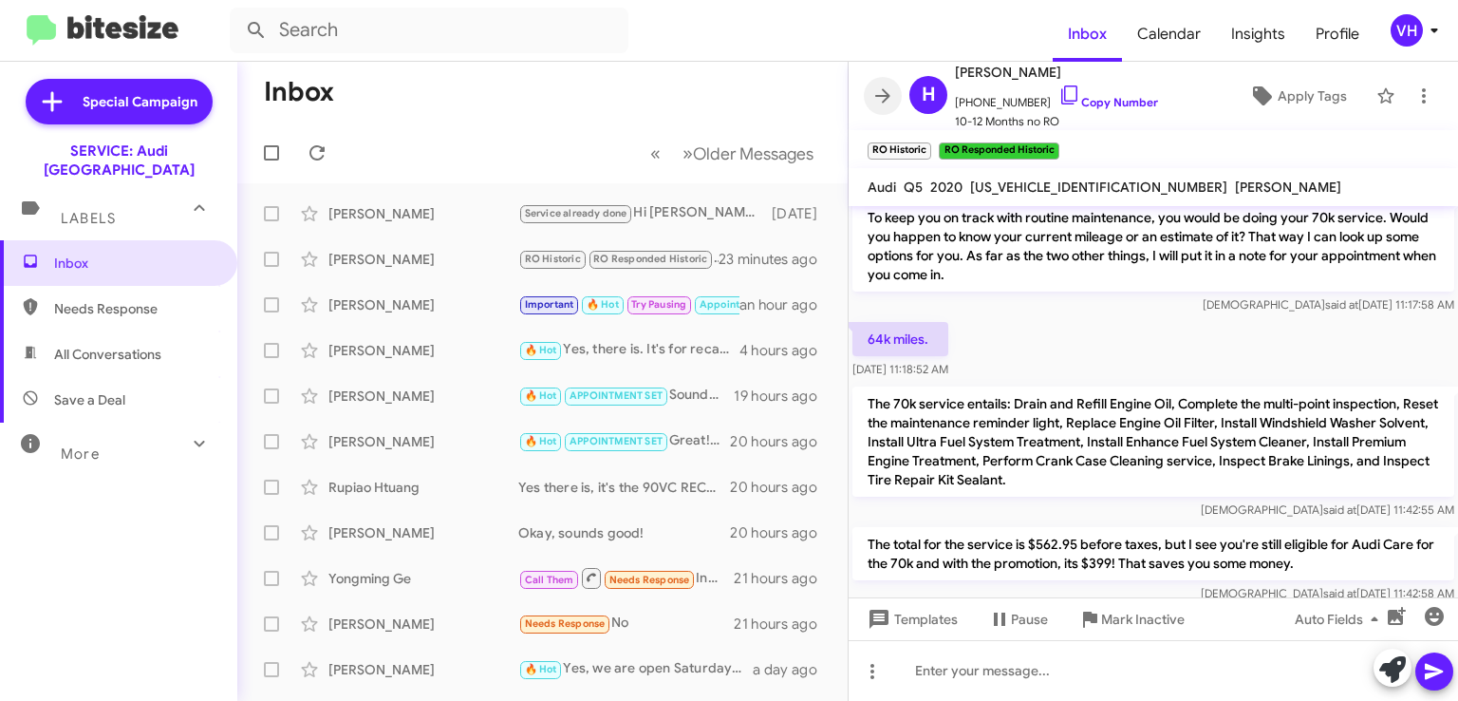
click at [873, 107] on button at bounding box center [883, 96] width 38 height 38
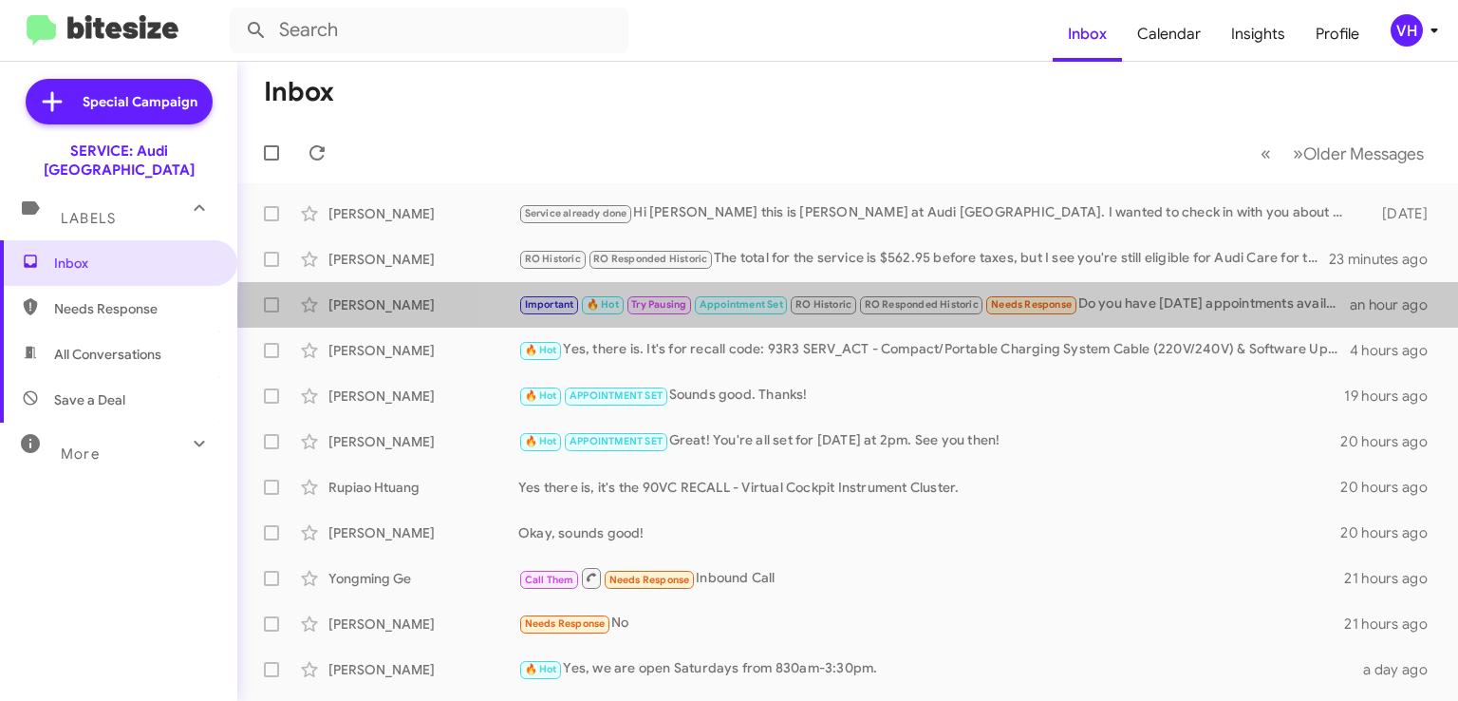
click at [1143, 310] on div "Important 🔥 Hot Try Pausing Appointment Set RO Historic RO Responded Historic N…" at bounding box center [934, 304] width 832 height 22
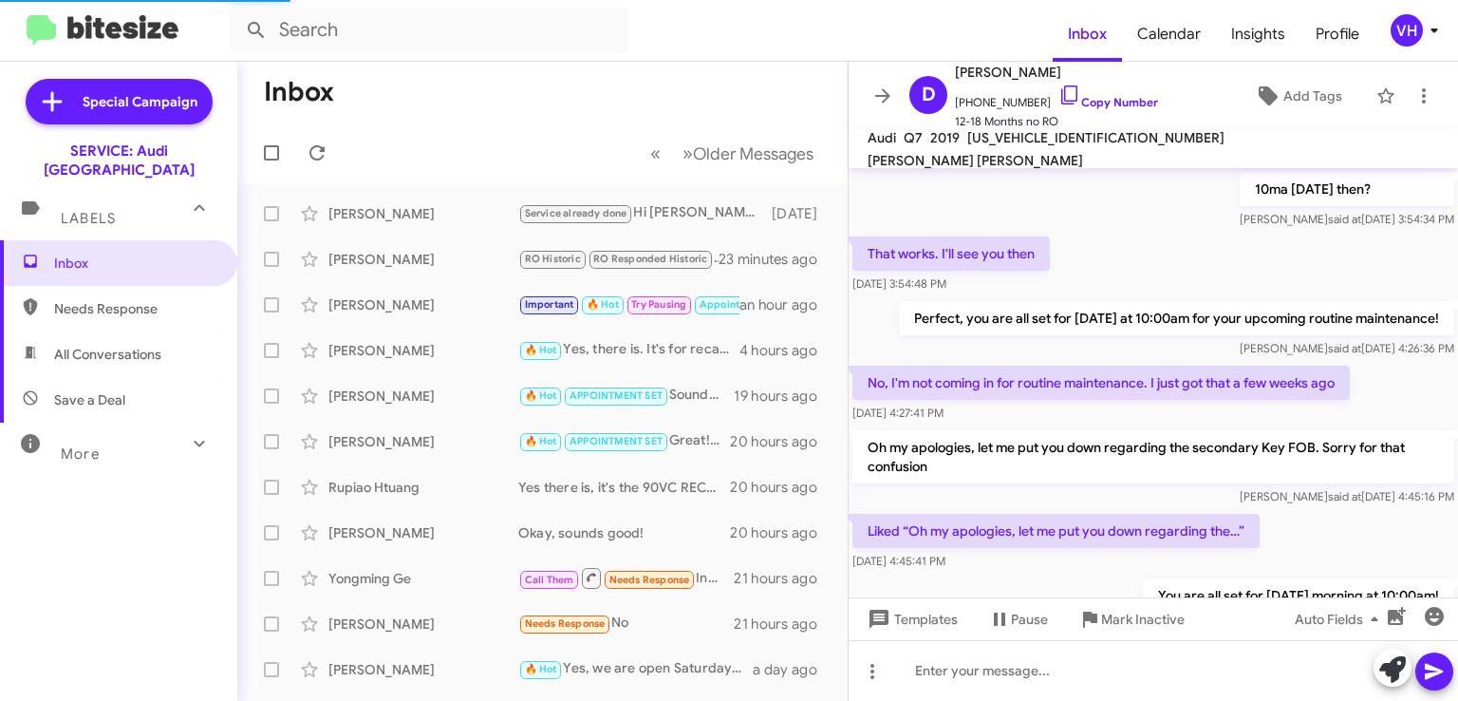
scroll to position [917, 0]
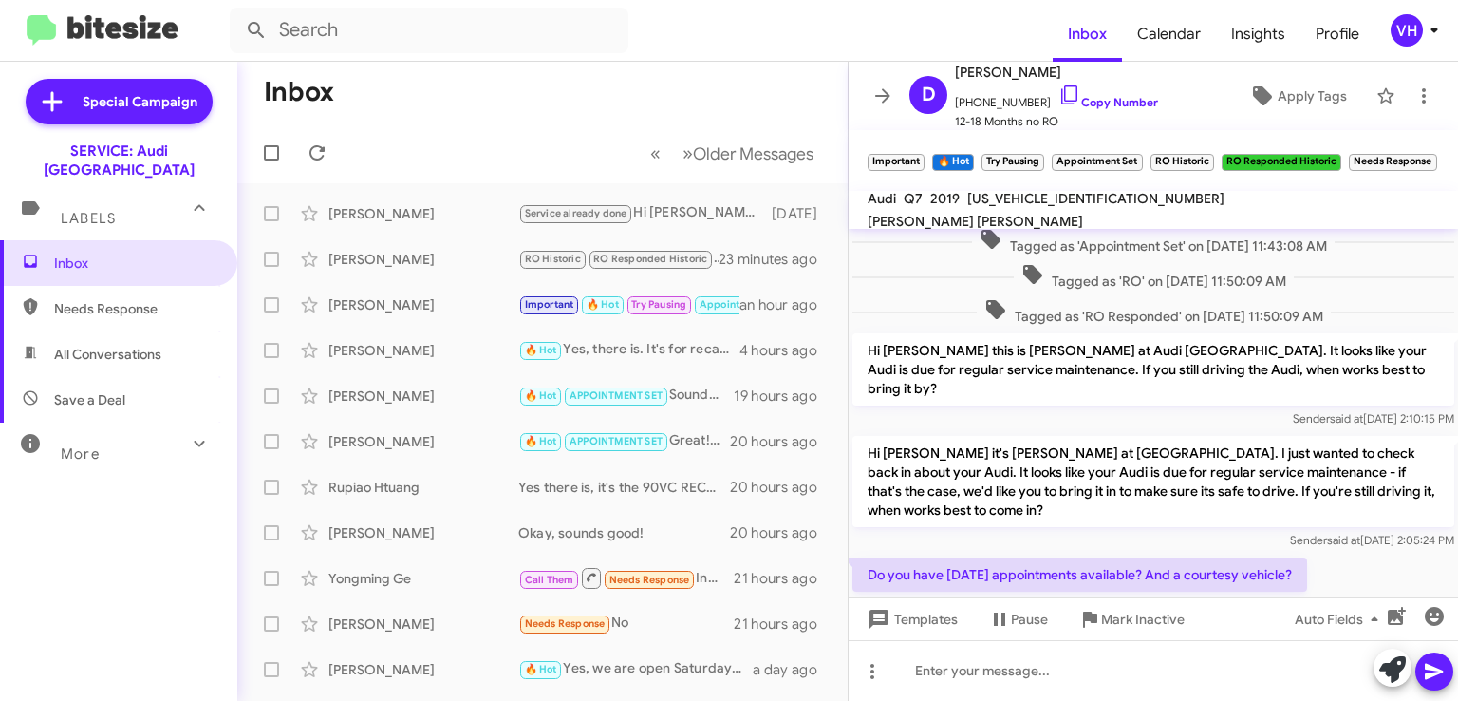
click at [1017, 207] on span "[US_VEHICLE_IDENTIFICATION_NUMBER]" at bounding box center [1095, 198] width 257 height 17
copy span "[US_VEHICLE_IDENTIFICATION_NUMBER]"
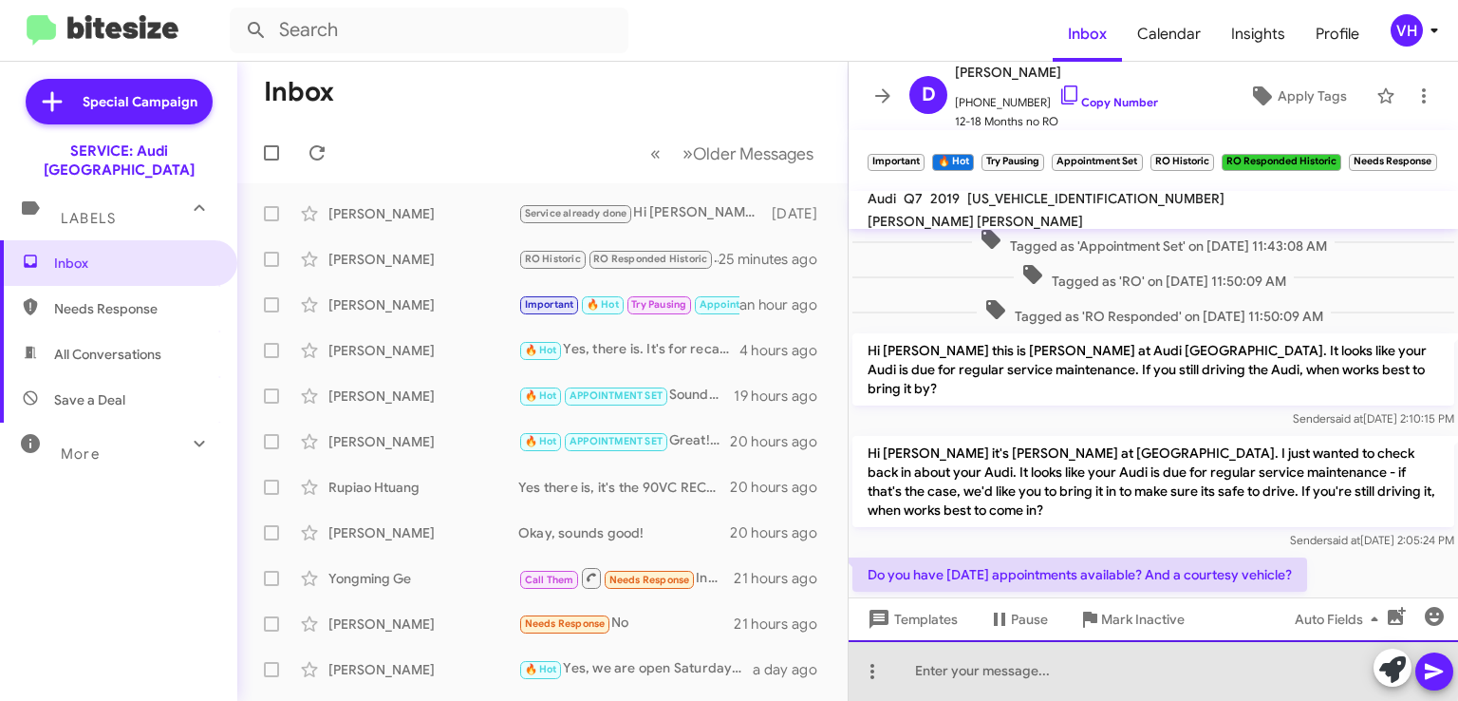
click at [943, 667] on div at bounding box center [1154, 670] width 610 height 61
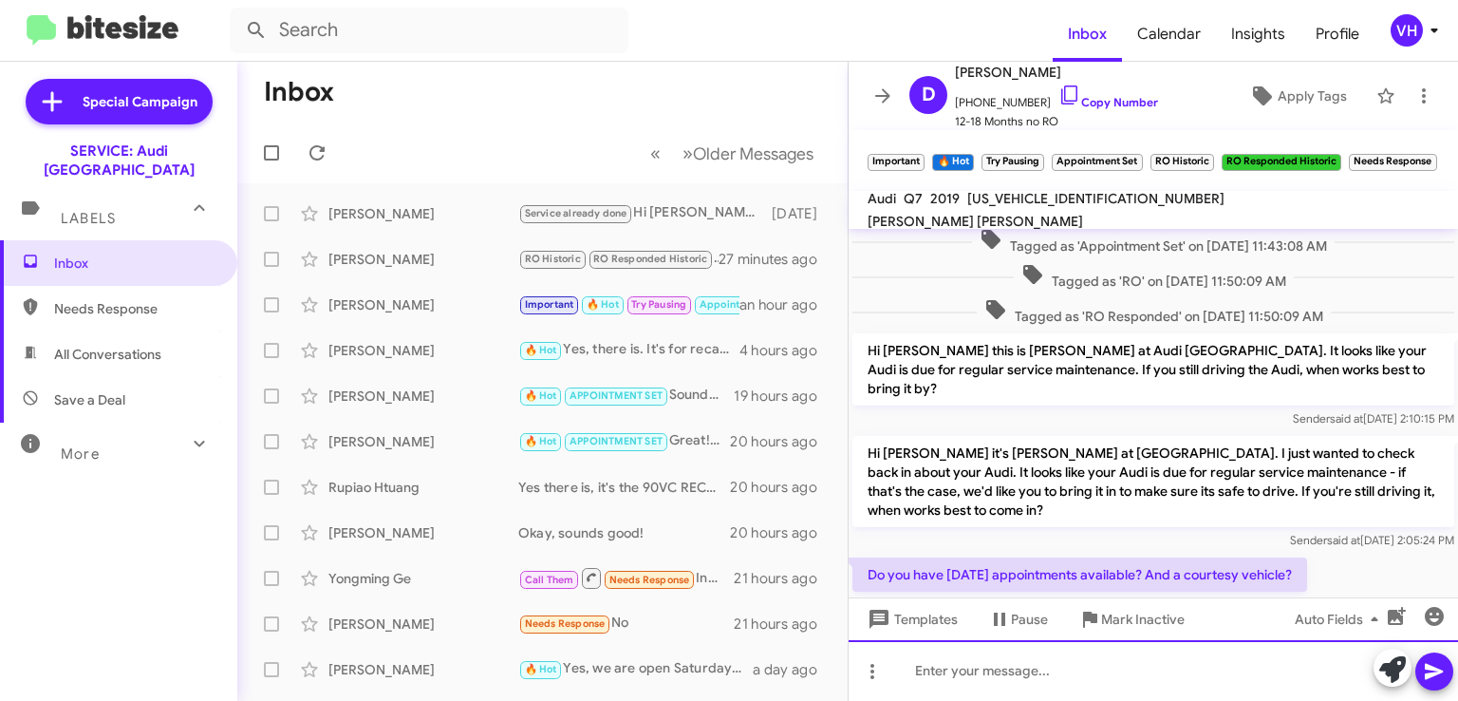
click at [1054, 666] on div at bounding box center [1154, 670] width 610 height 61
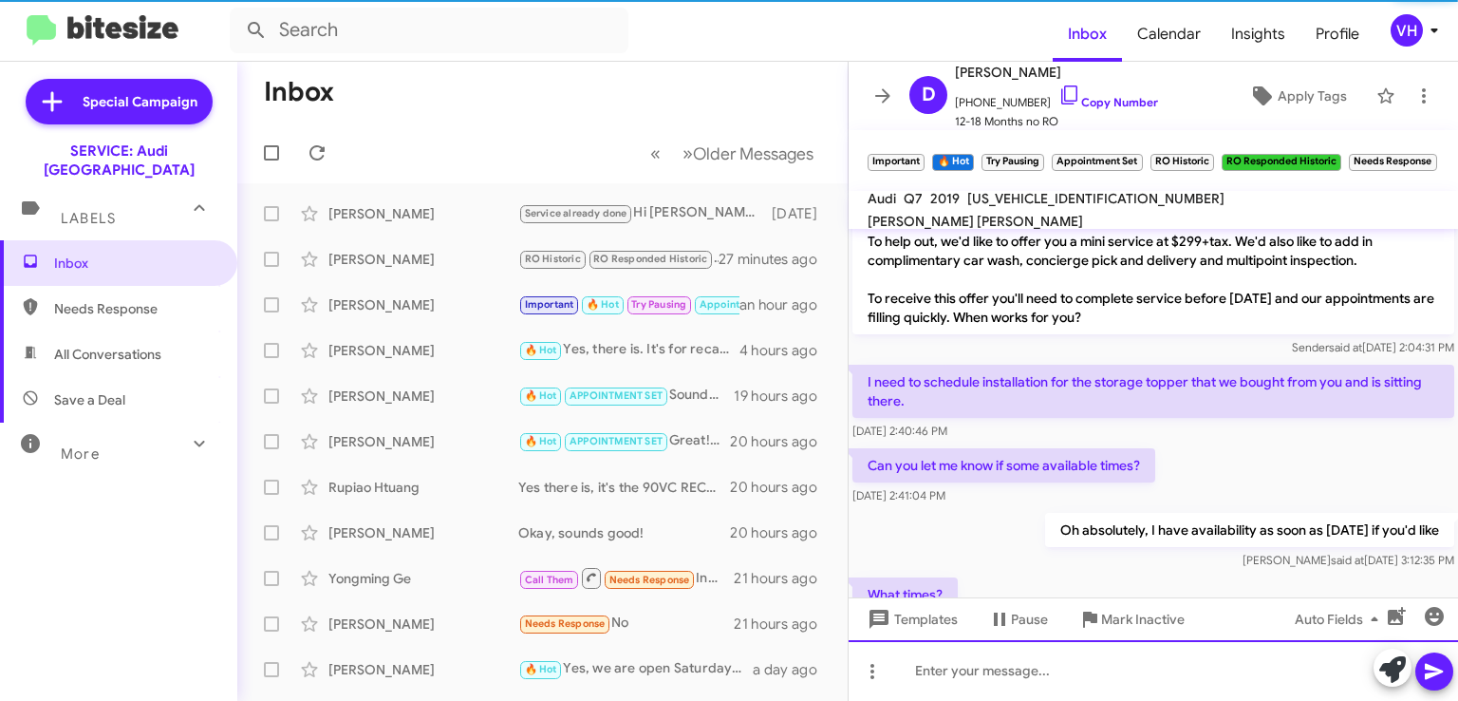
scroll to position [0, 0]
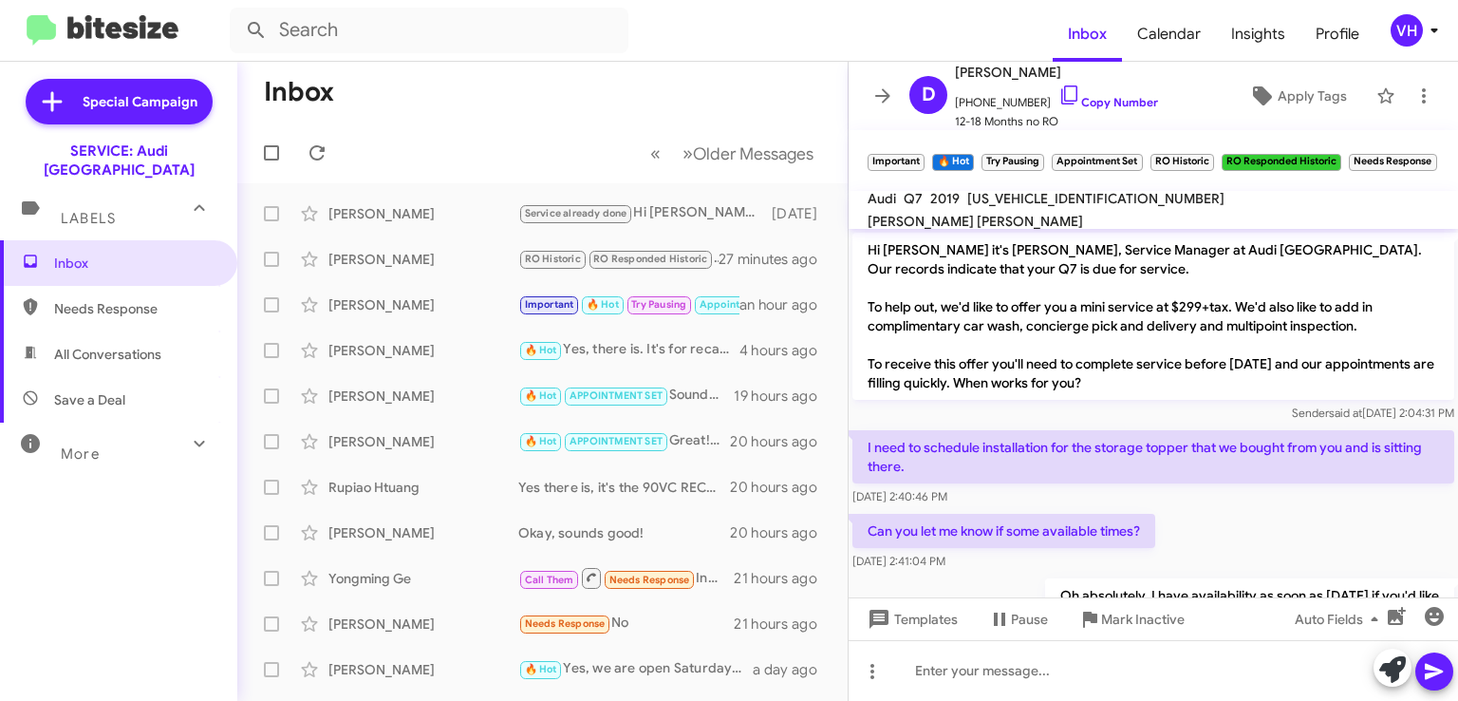
click at [395, 207] on div "[PERSON_NAME]" at bounding box center [423, 213] width 190 height 19
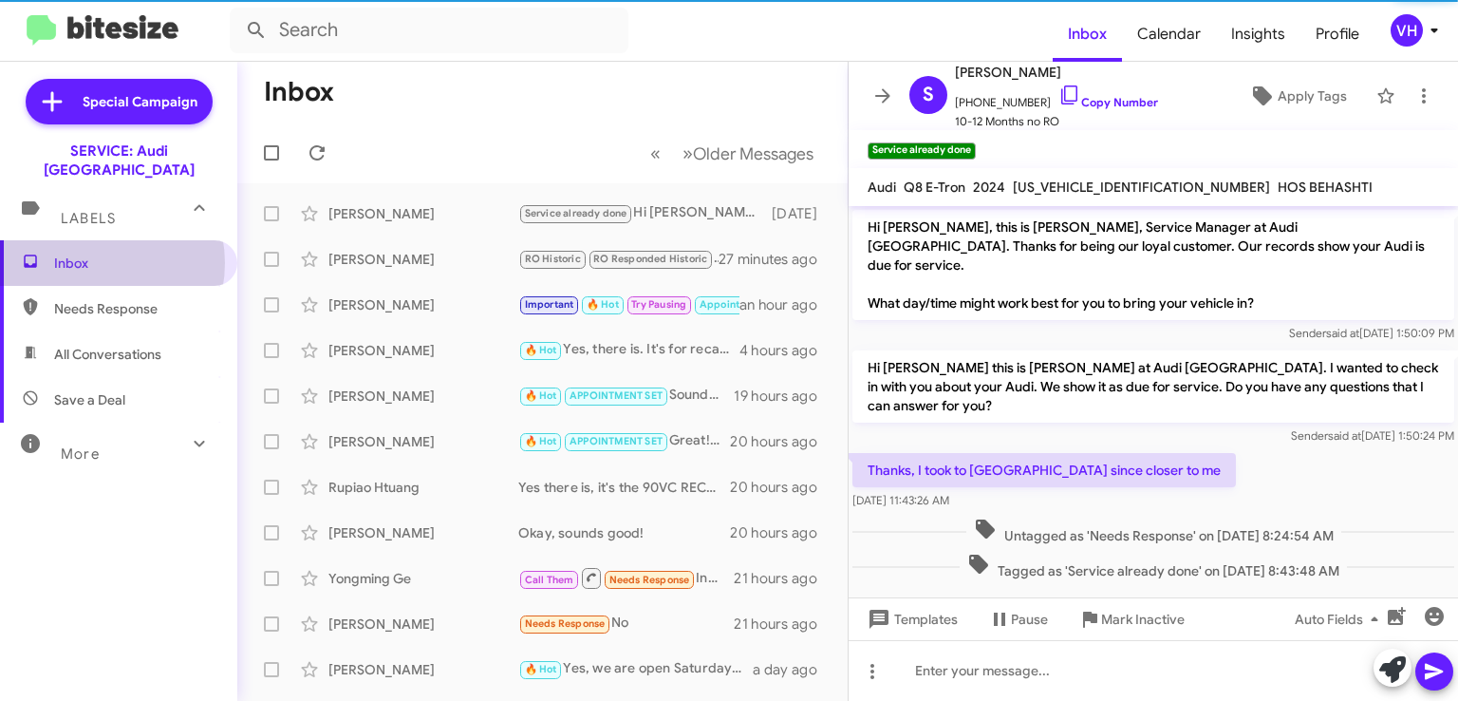
click at [93, 253] on span "Inbox" at bounding box center [134, 262] width 161 height 19
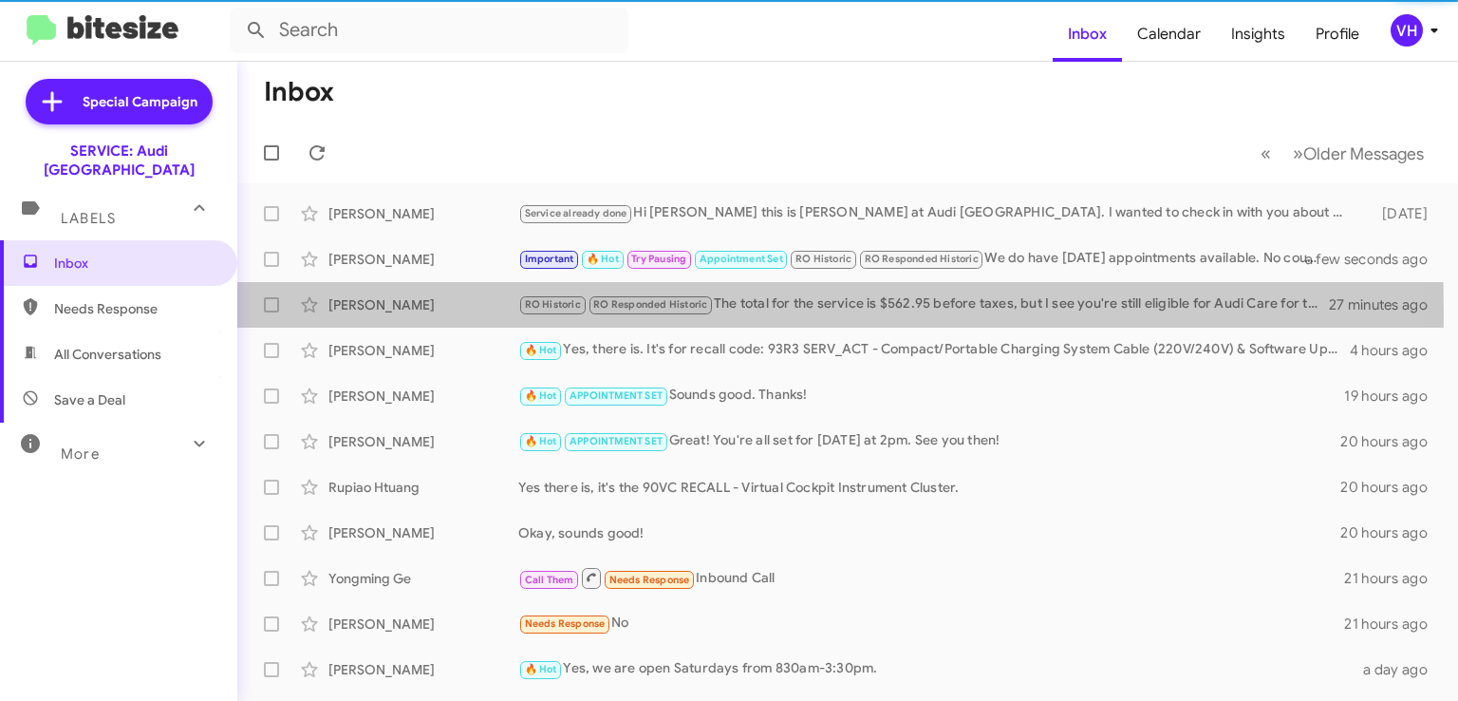
click at [348, 267] on mat-action-list "[PERSON_NAME] Service already done Hi [PERSON_NAME] this is [PERSON_NAME] at Au…" at bounding box center [847, 642] width 1221 height 919
